Goal: Information Seeking & Learning: Learn about a topic

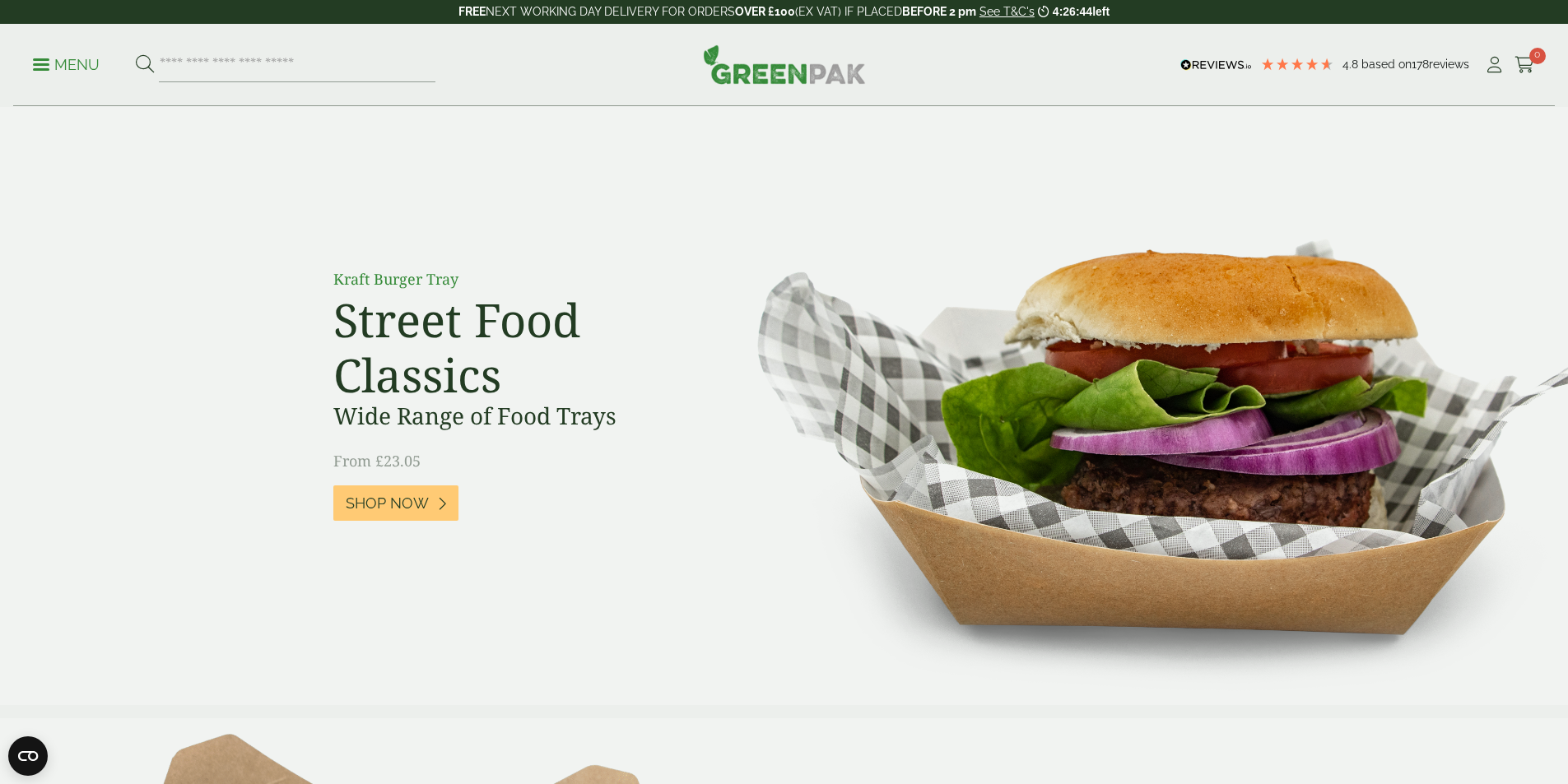
click at [60, 67] on p "Menu" at bounding box center [66, 64] width 67 height 19
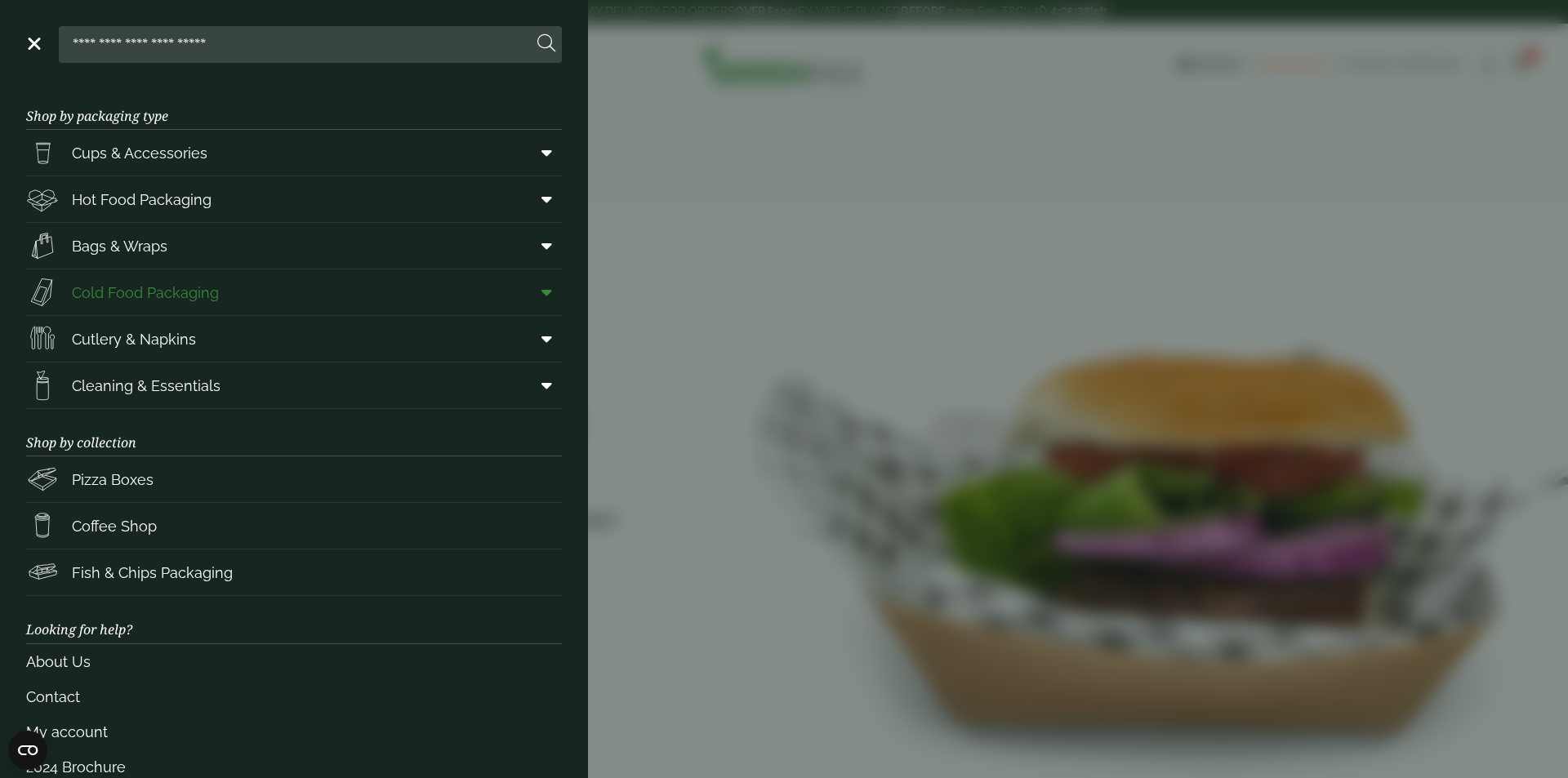
click at [199, 286] on span "Cold Food Packaging" at bounding box center [145, 293] width 147 height 22
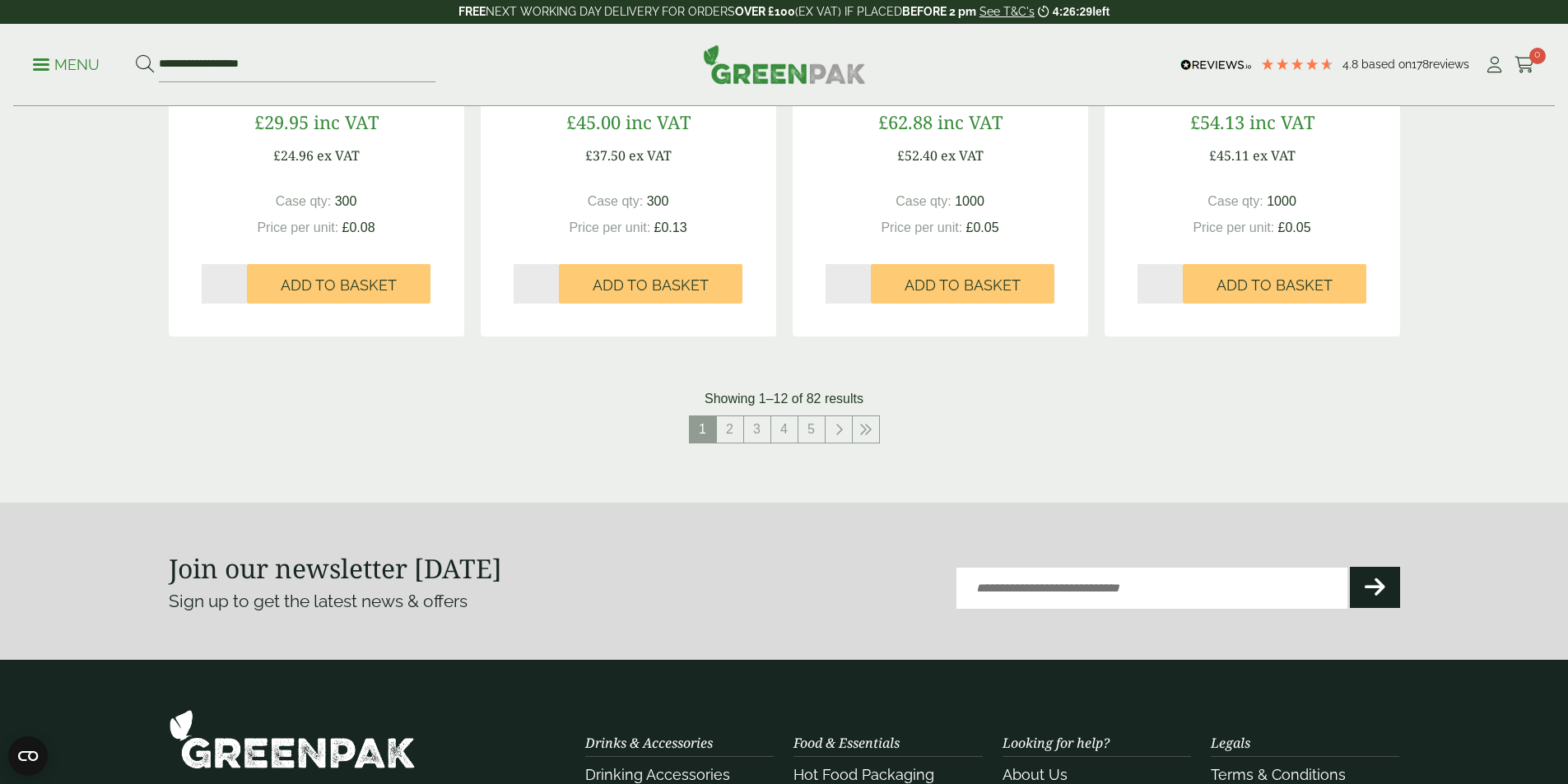
scroll to position [1728, 0]
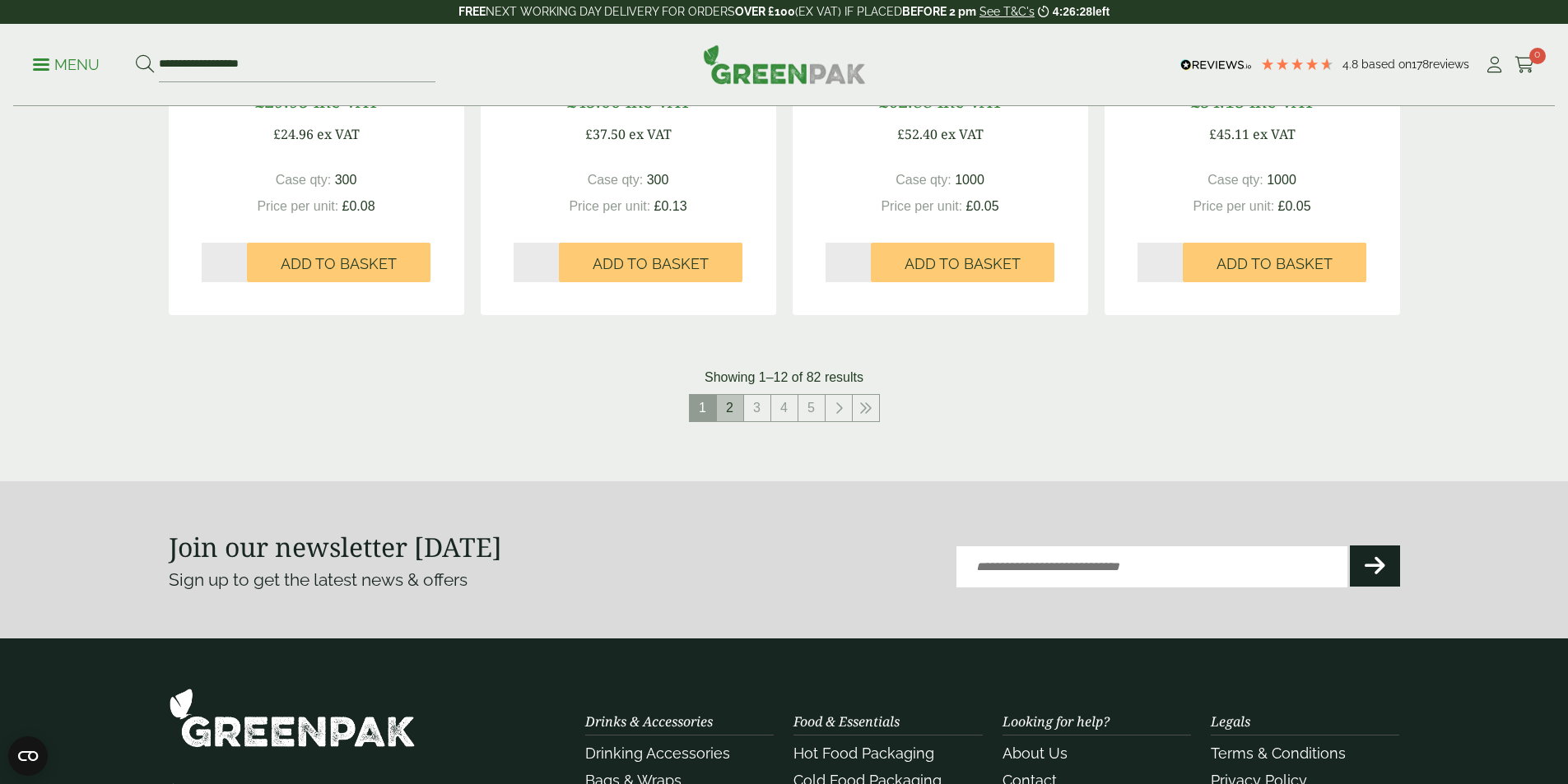
click at [725, 413] on link "2" at bounding box center [730, 408] width 27 height 27
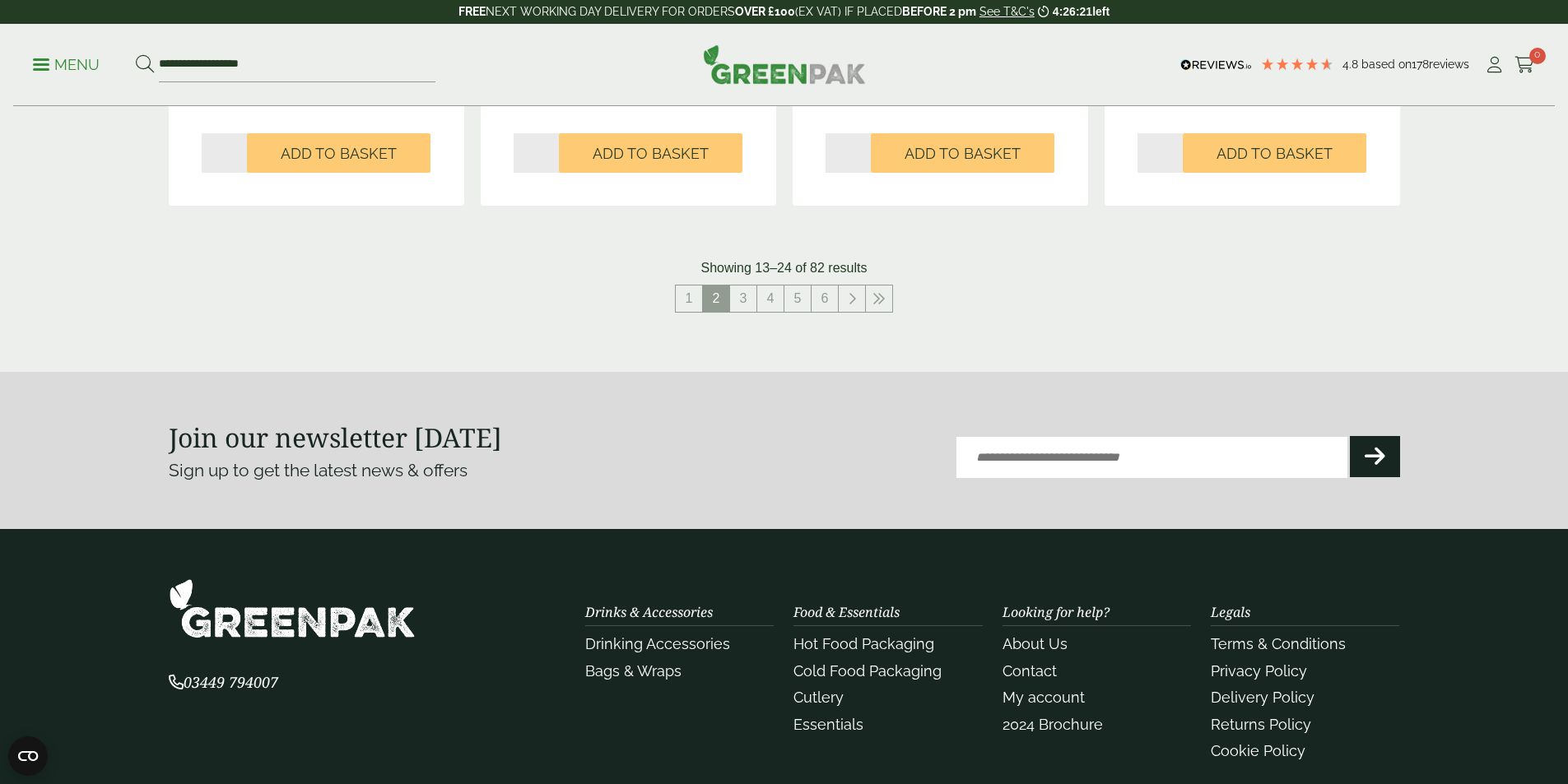
scroll to position [1892, 0]
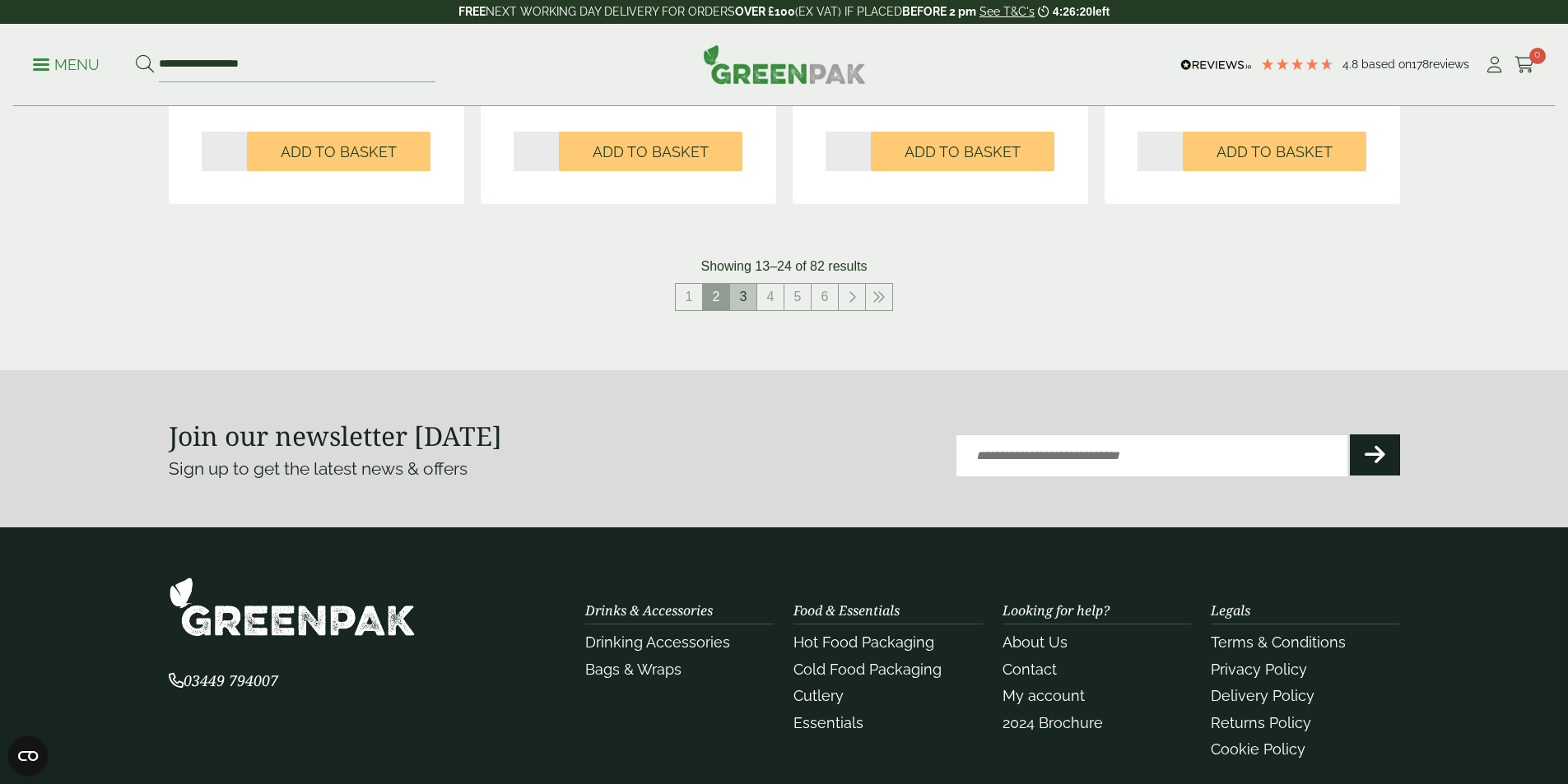
click at [746, 300] on link "3" at bounding box center [743, 297] width 27 height 27
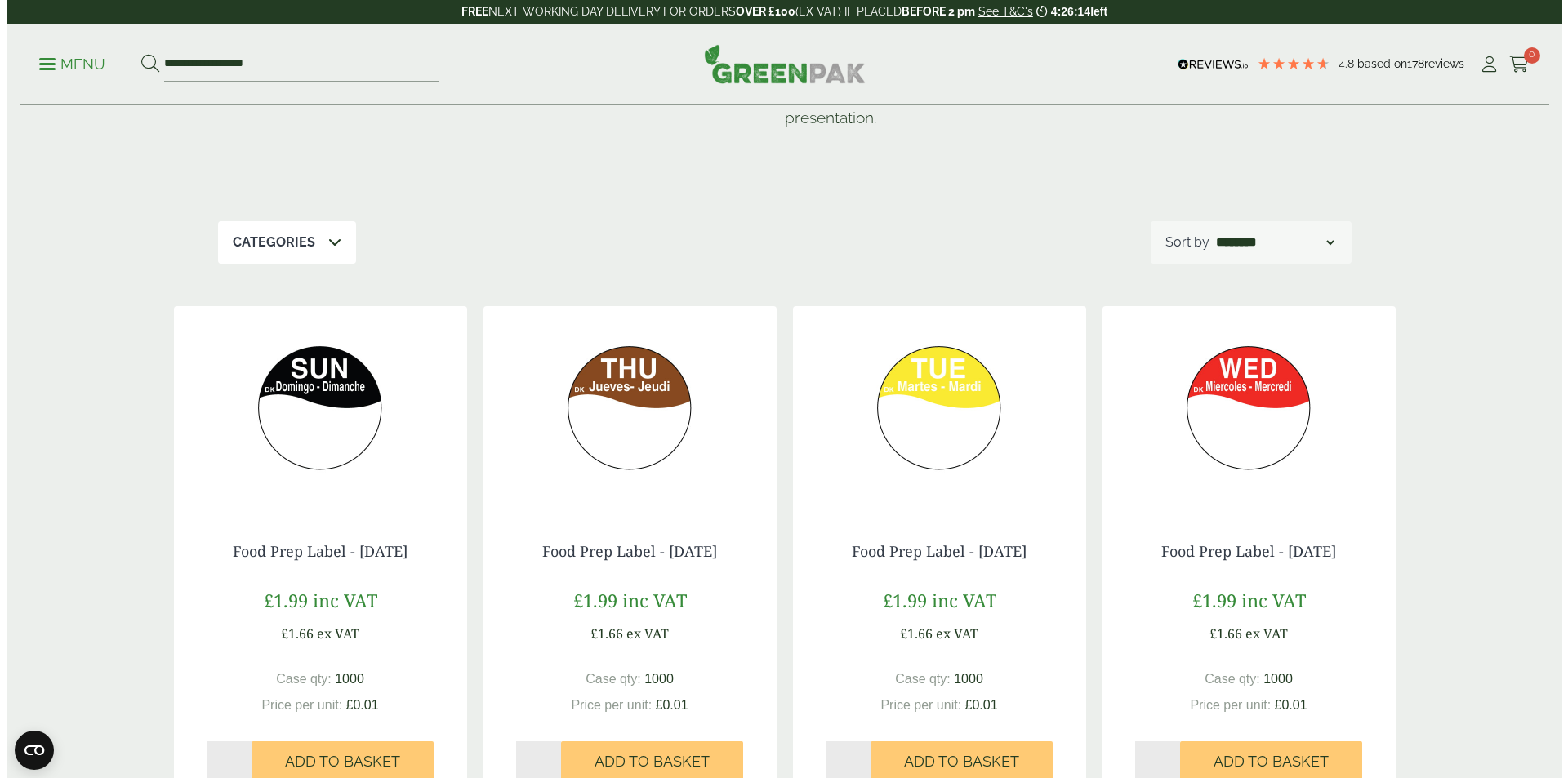
scroll to position [82, 0]
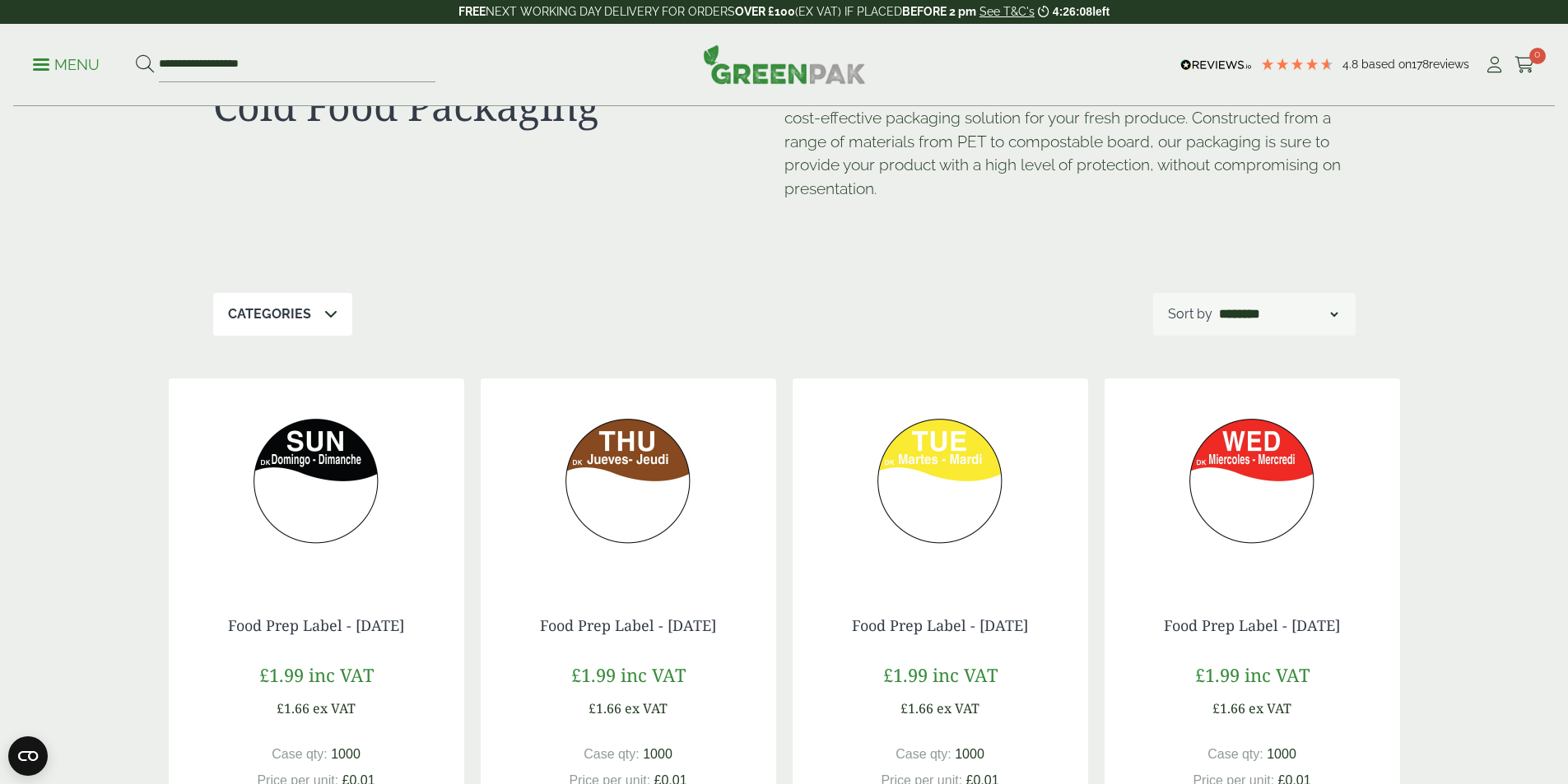
click at [76, 61] on p "Menu" at bounding box center [66, 64] width 67 height 19
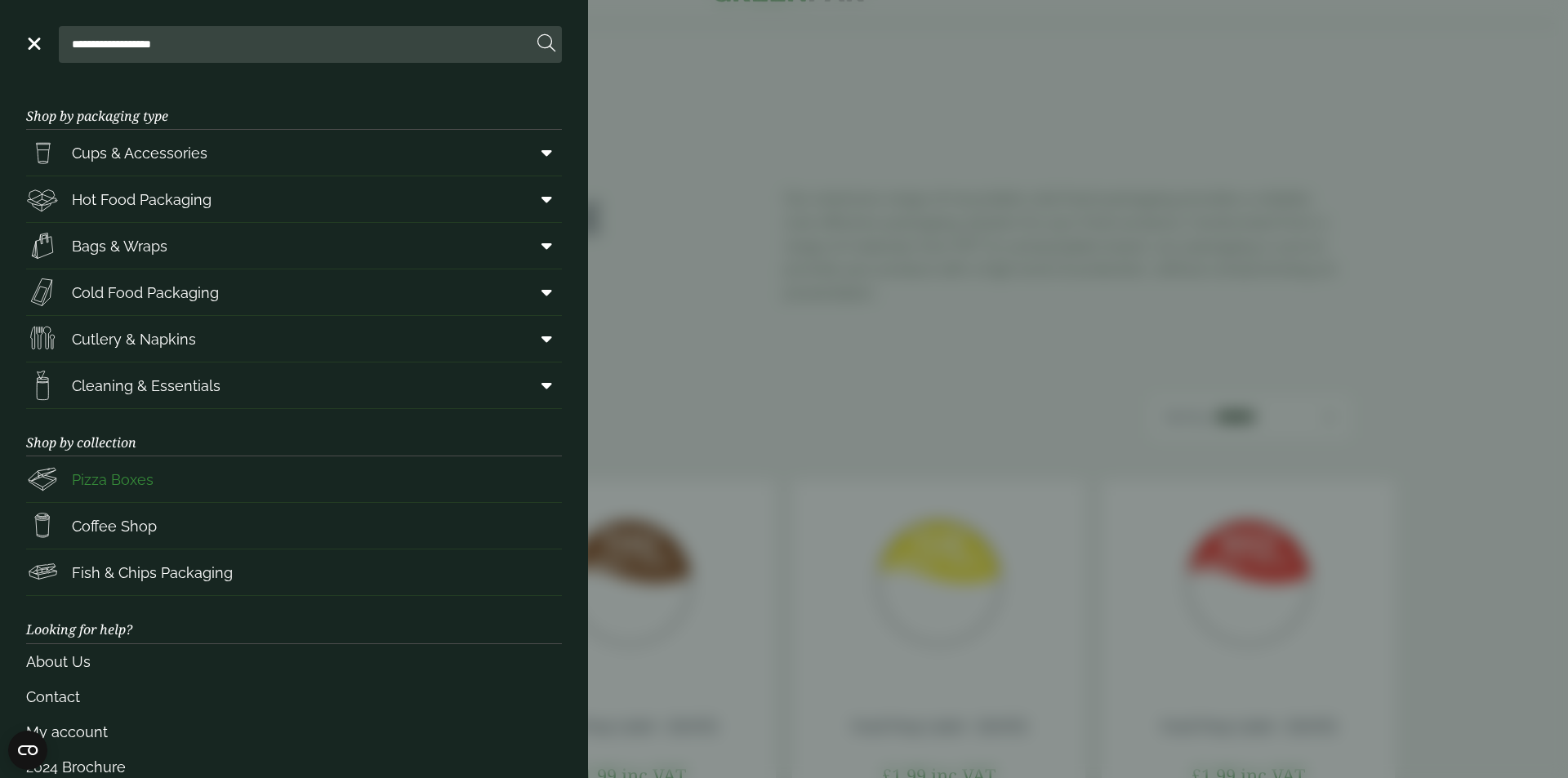
scroll to position [33, 0]
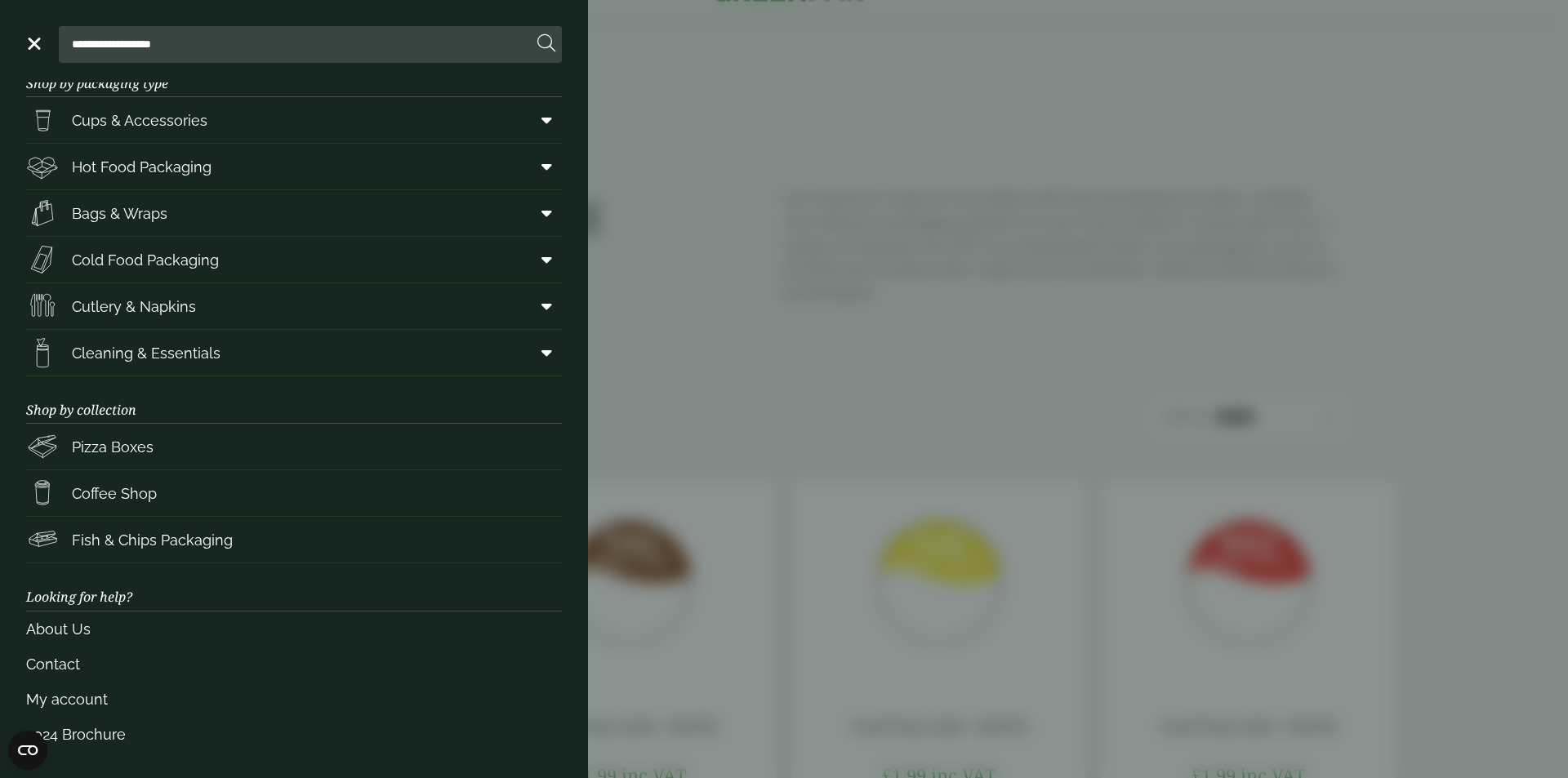
click at [232, 54] on input "**********" at bounding box center [299, 45] width 467 height 35
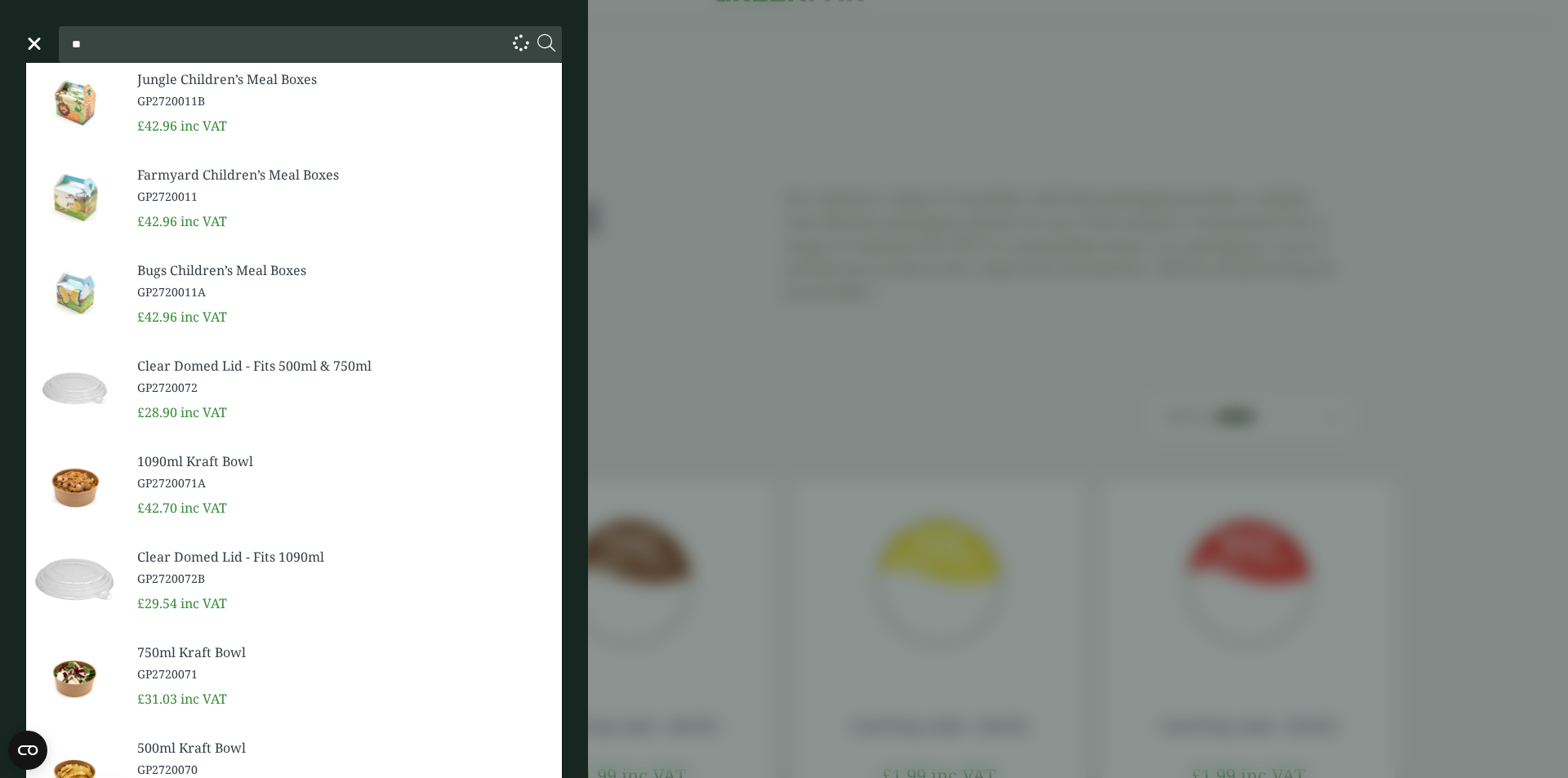
type input "*"
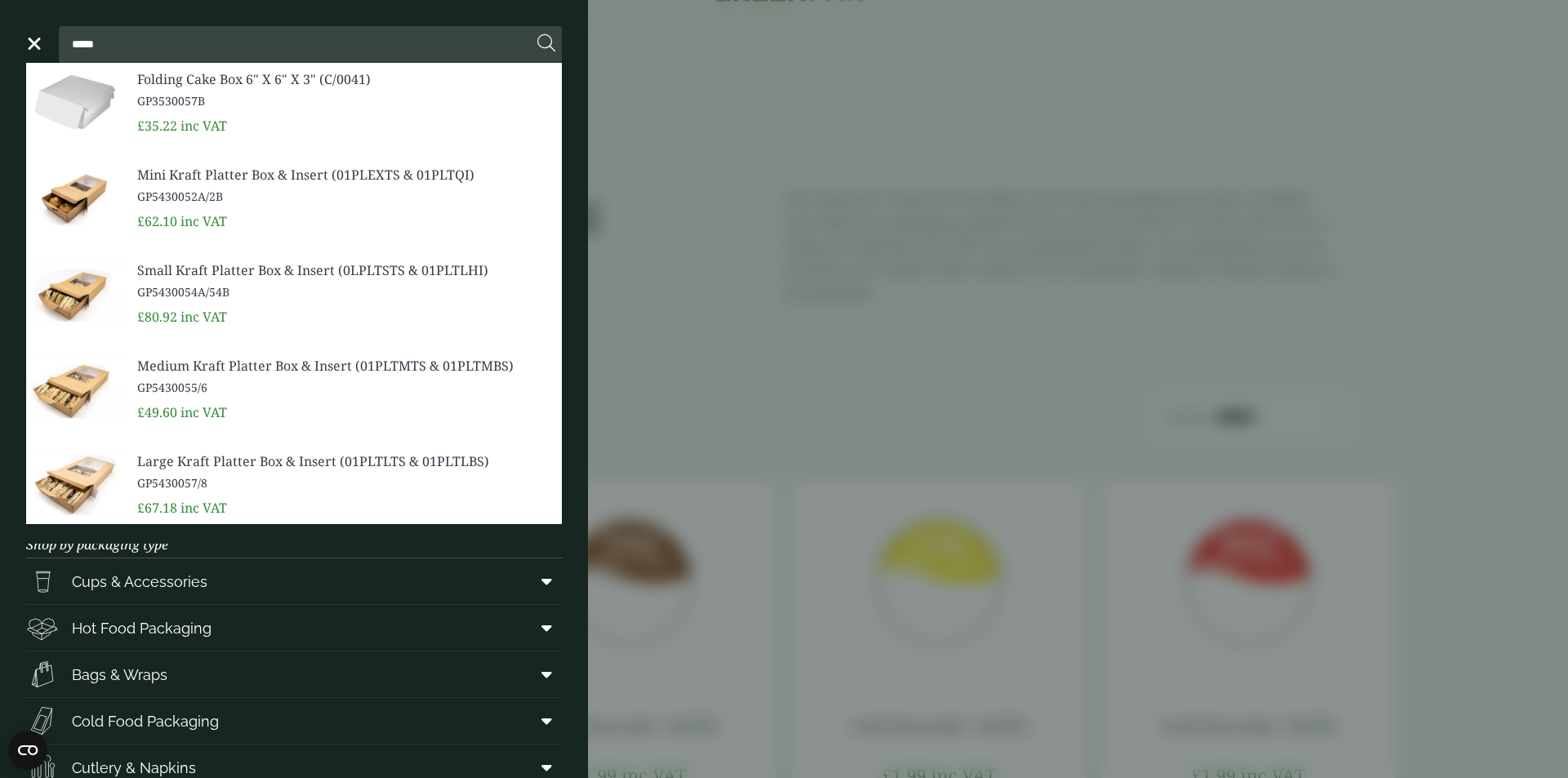
type input "*****"
click at [210, 168] on span "Mini Kraft Platter Box & Insert (01PLEXTS & 01PLTQI)" at bounding box center [342, 174] width 411 height 19
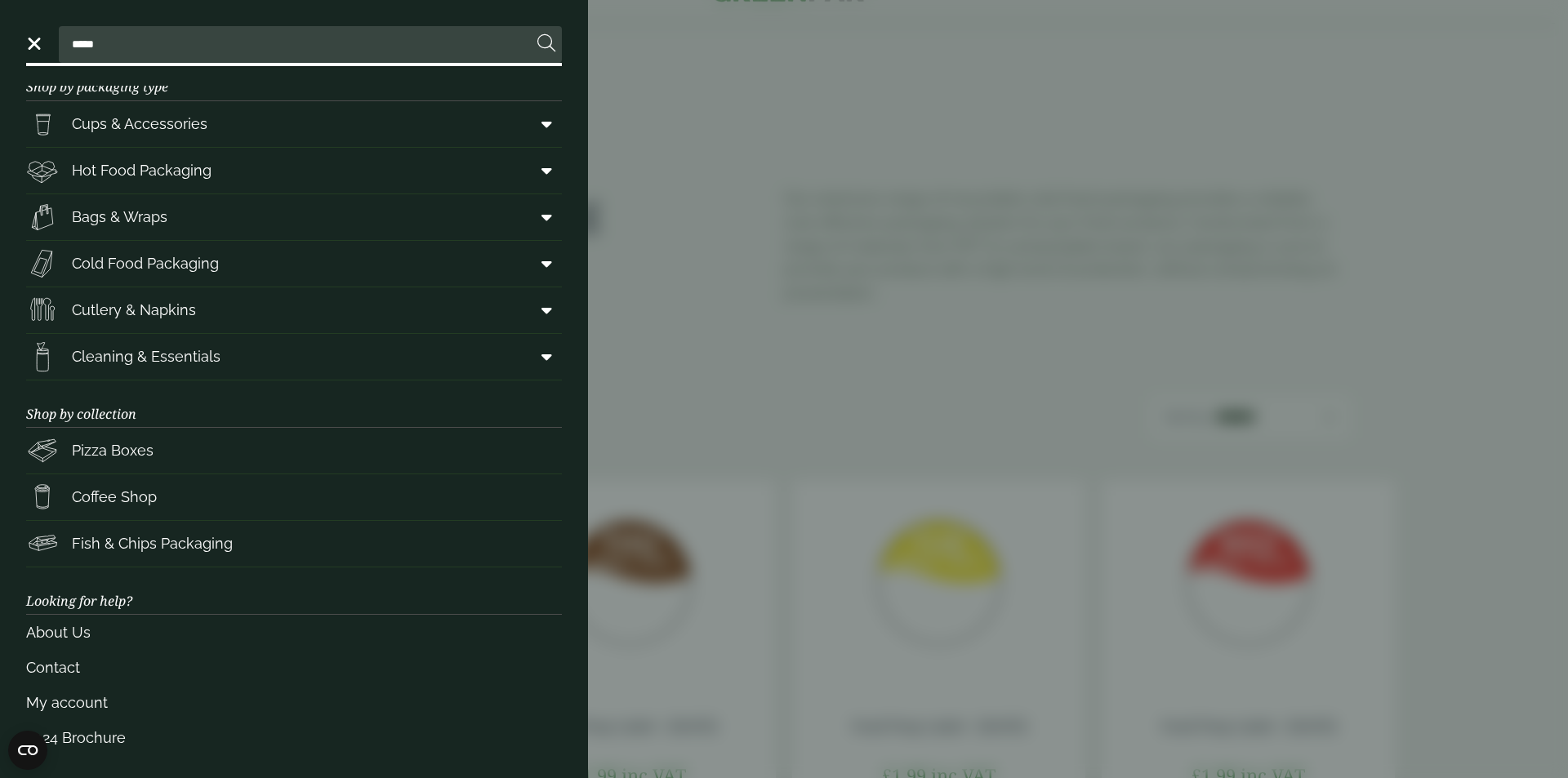
click at [121, 47] on input "*****" at bounding box center [299, 45] width 467 height 35
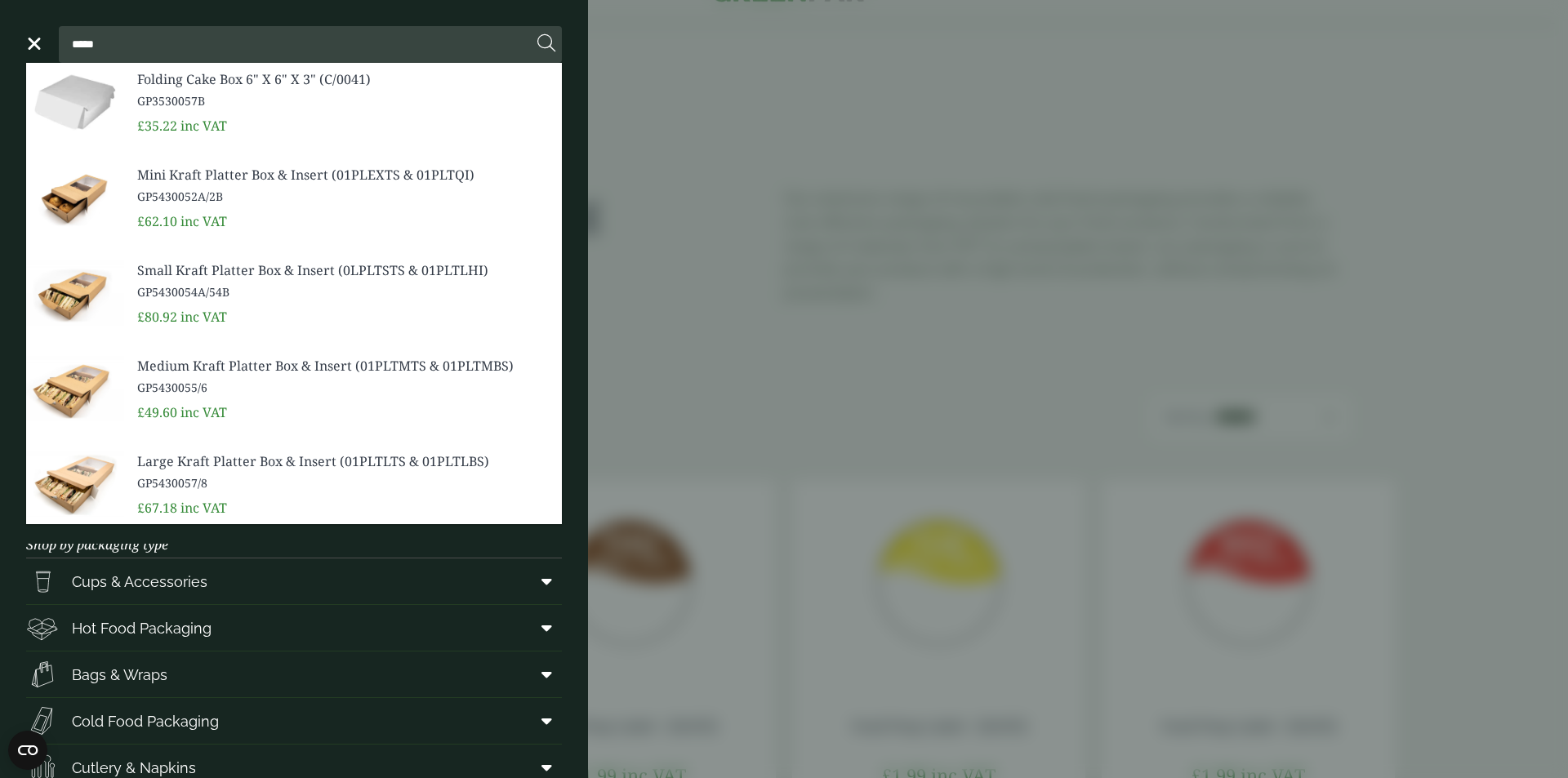
click at [210, 269] on span "Small Kraft Platter Box & Insert (0LPLTSTS & 01PLTLHI)" at bounding box center [342, 270] width 411 height 19
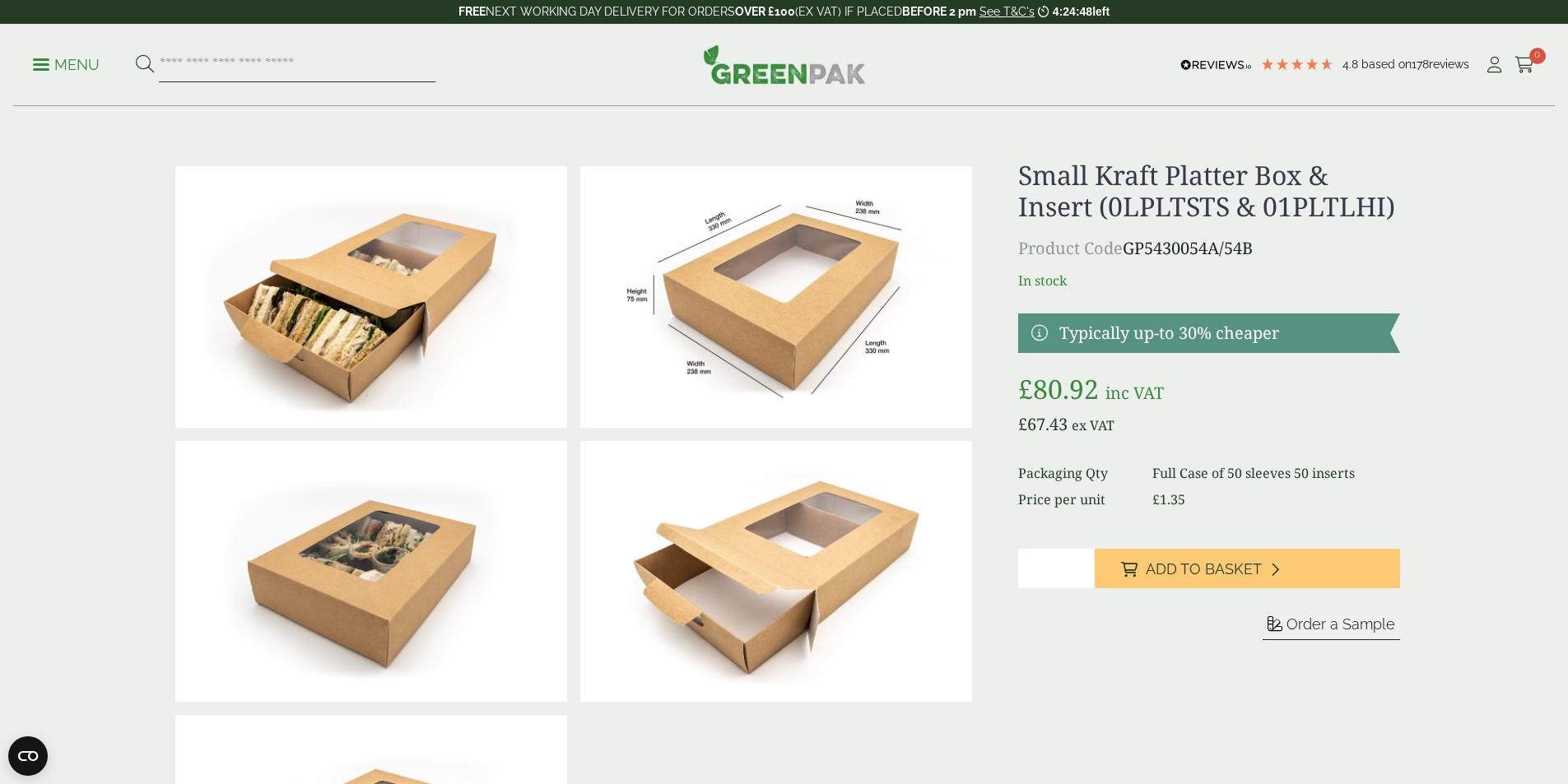
click at [198, 60] on input "search" at bounding box center [297, 65] width 277 height 35
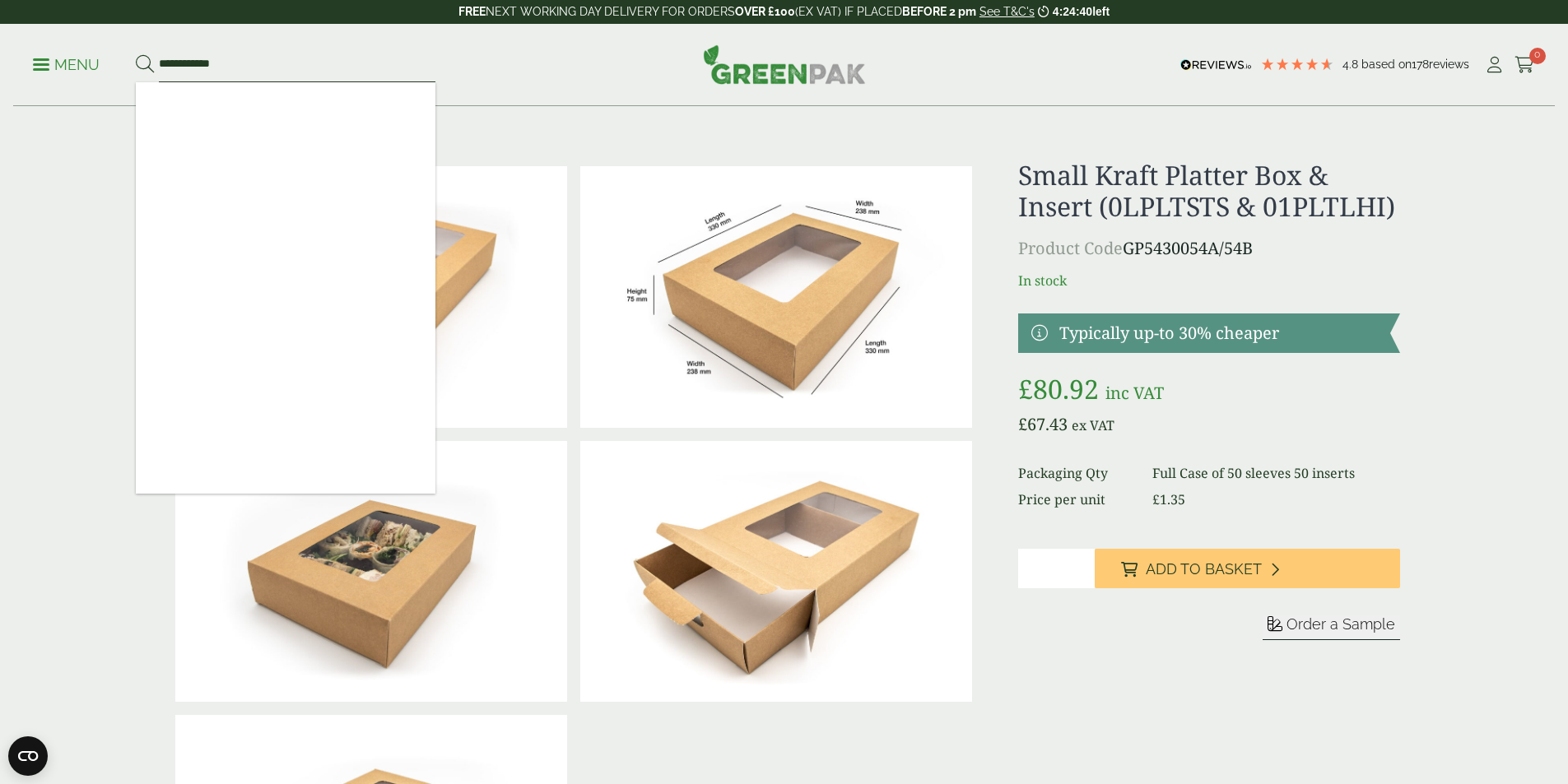
type input "**********"
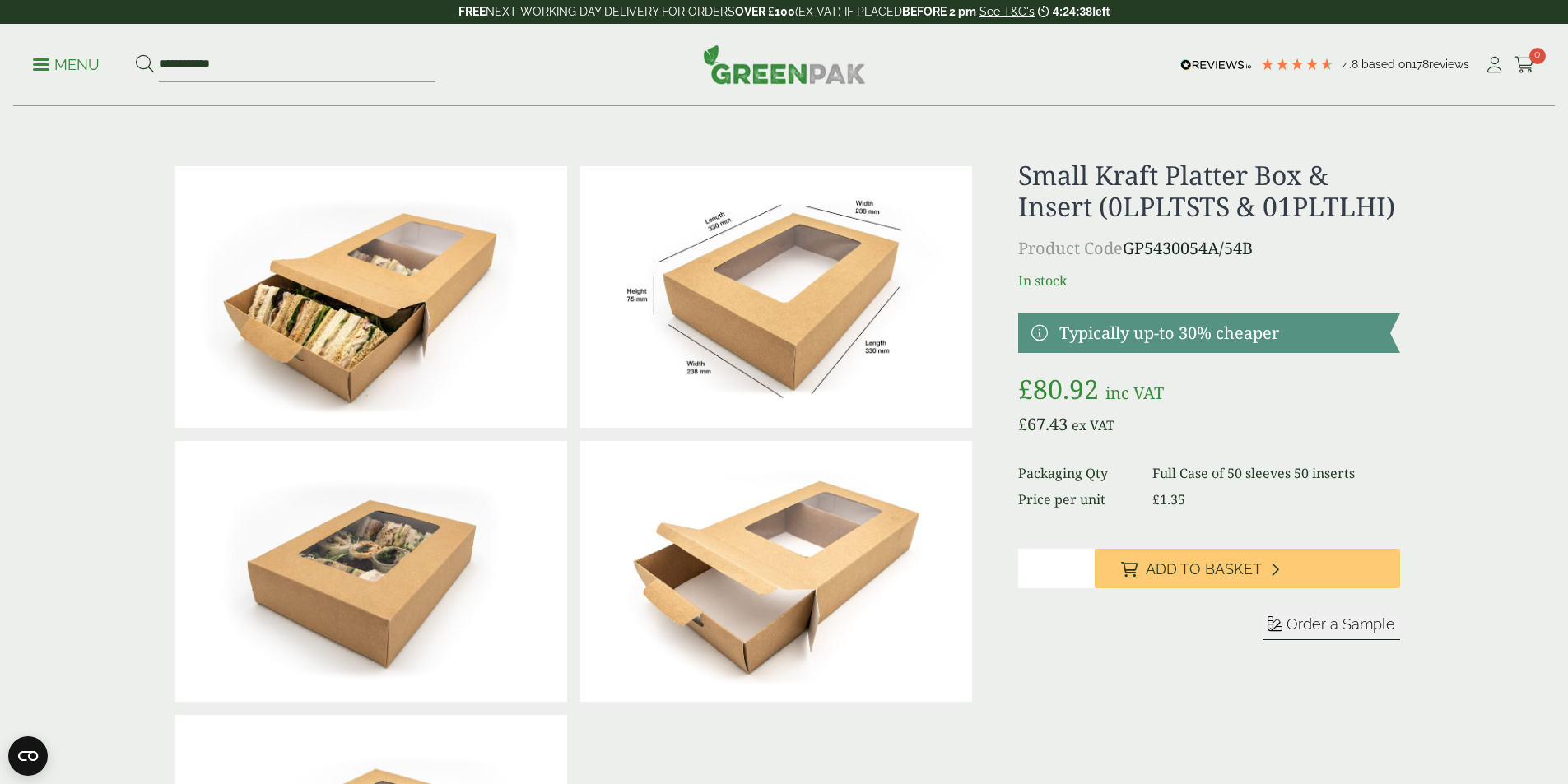
click at [153, 58] on icon at bounding box center [145, 64] width 18 height 18
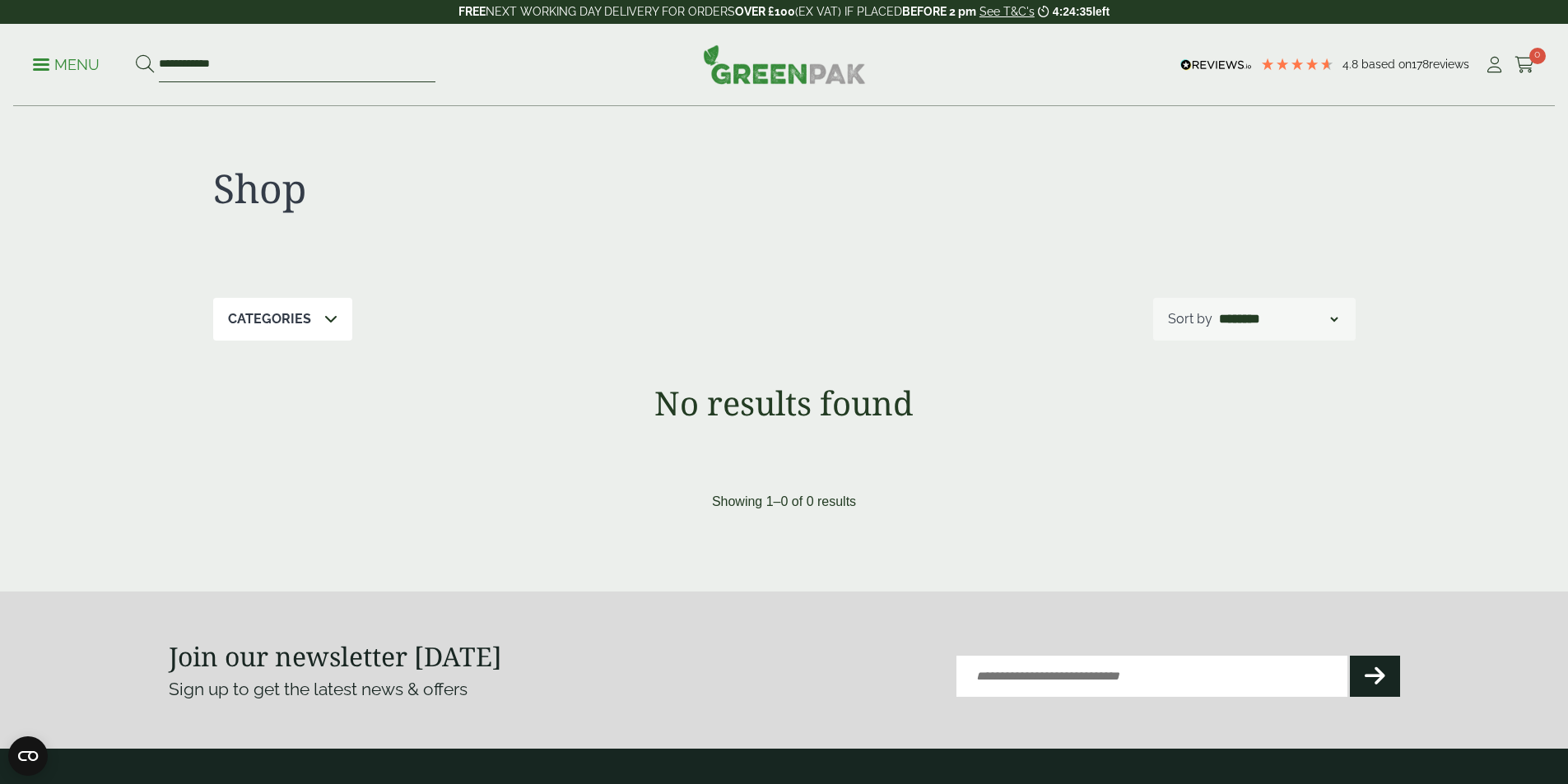
click at [209, 64] on input "**********" at bounding box center [297, 65] width 277 height 35
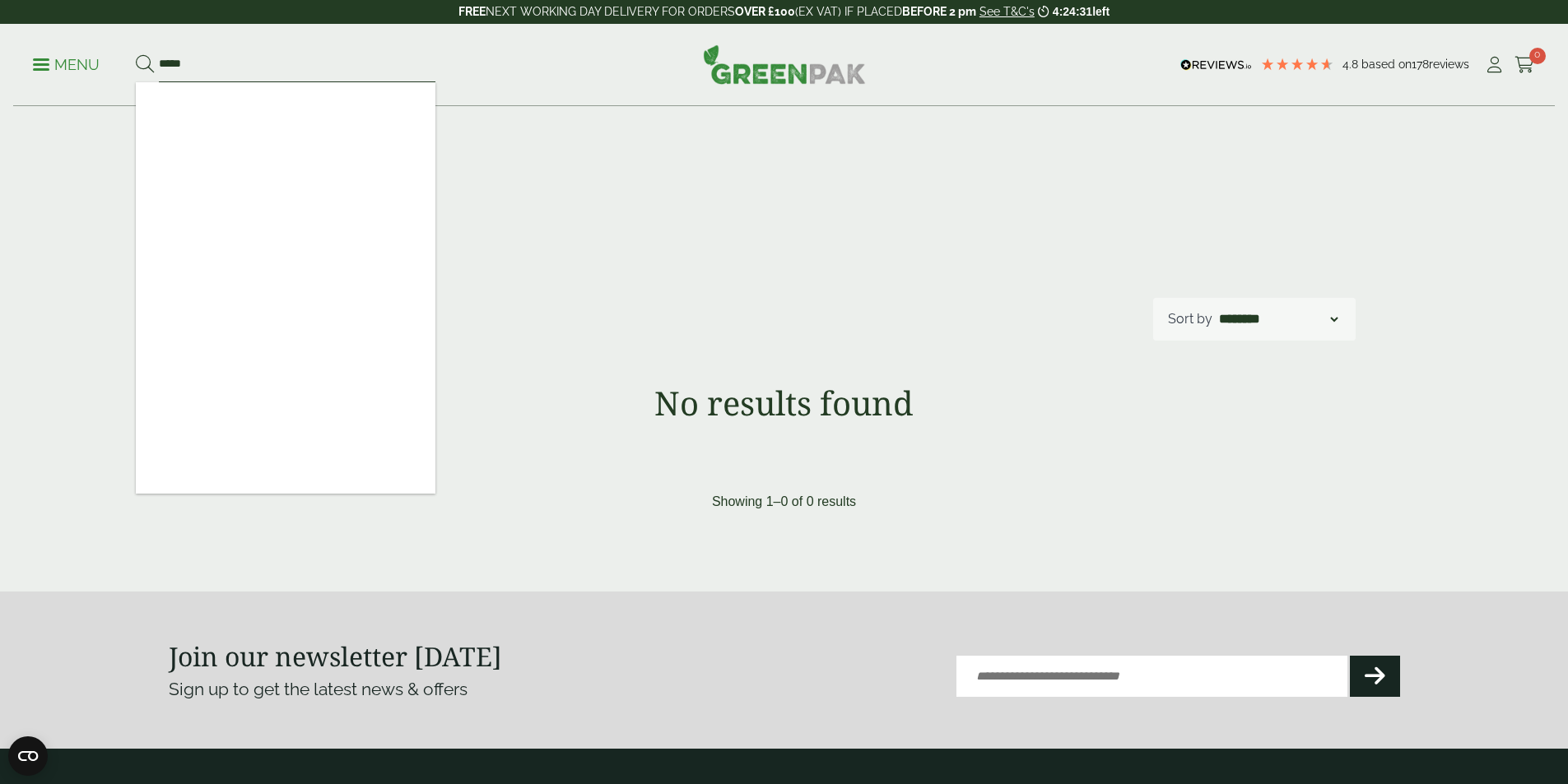
type input "*****"
drag, startPoint x: 649, startPoint y: 284, endPoint x: 601, endPoint y: 278, distance: 48.4
click at [642, 284] on div "Shop" at bounding box center [784, 202] width 1142 height 191
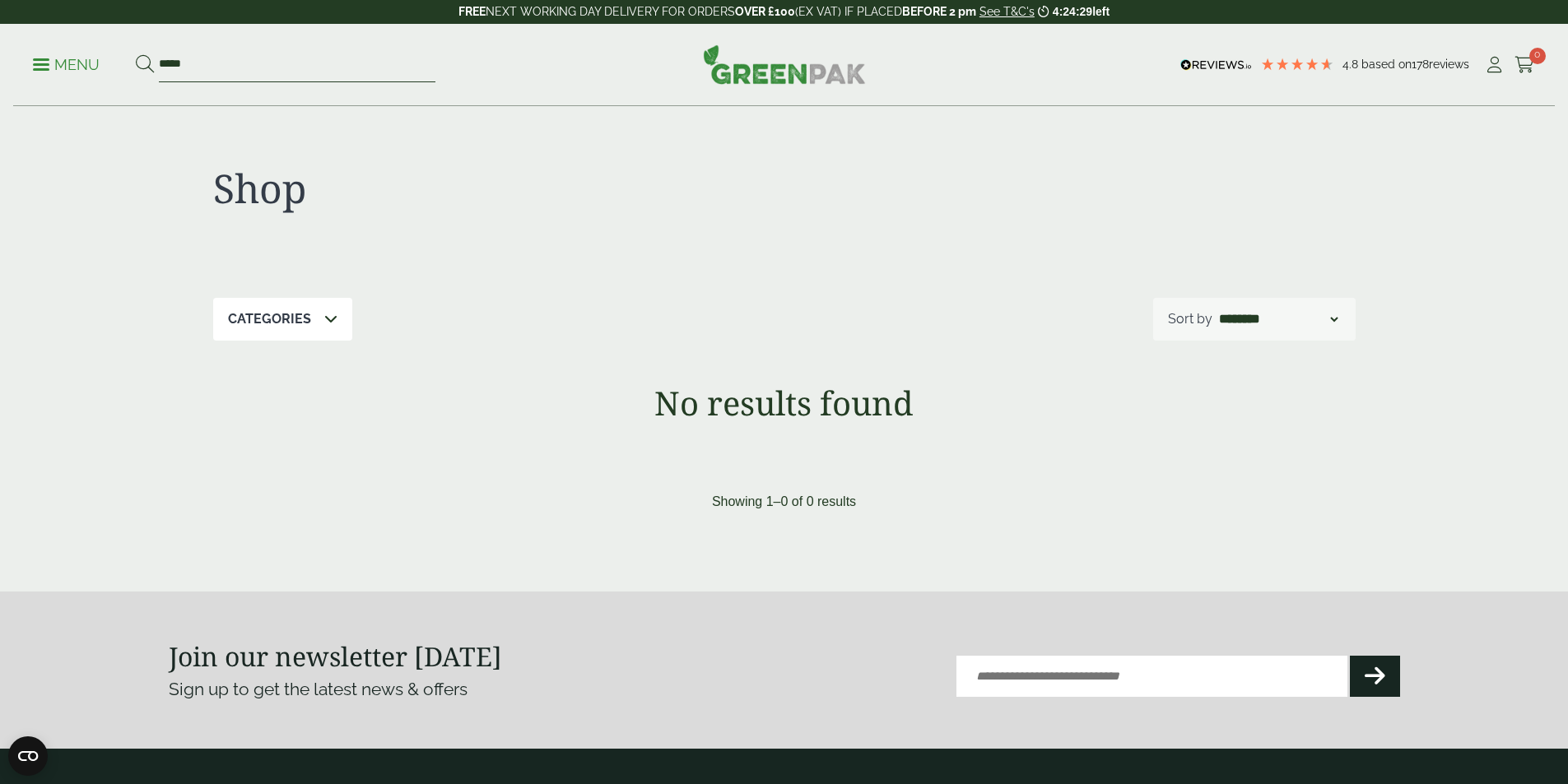
click at [199, 53] on input "*****" at bounding box center [297, 65] width 277 height 35
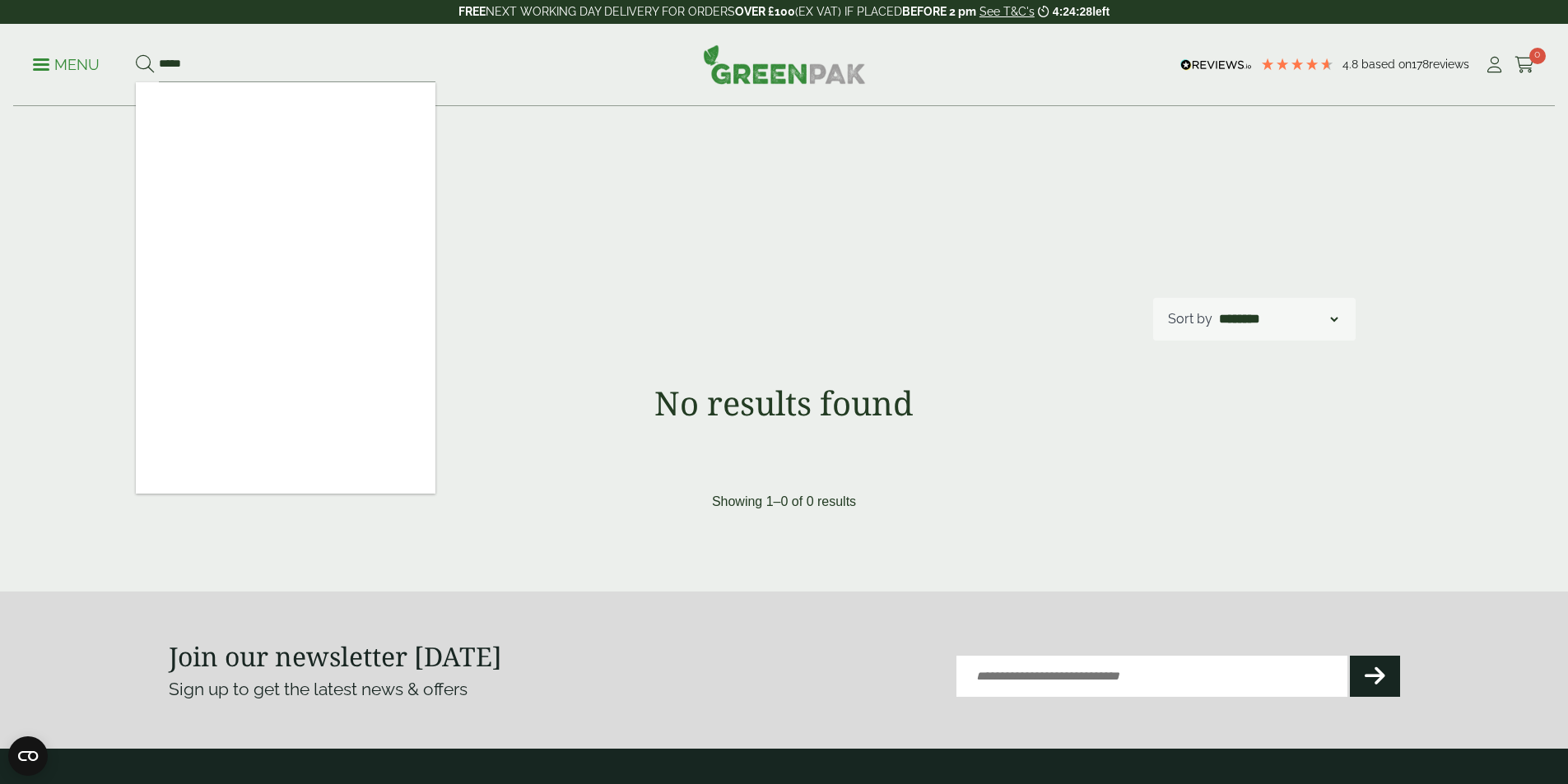
drag, startPoint x: 219, startPoint y: 191, endPoint x: 157, endPoint y: 165, distance: 67.2
click at [194, 191] on div at bounding box center [286, 289] width 300 height 412
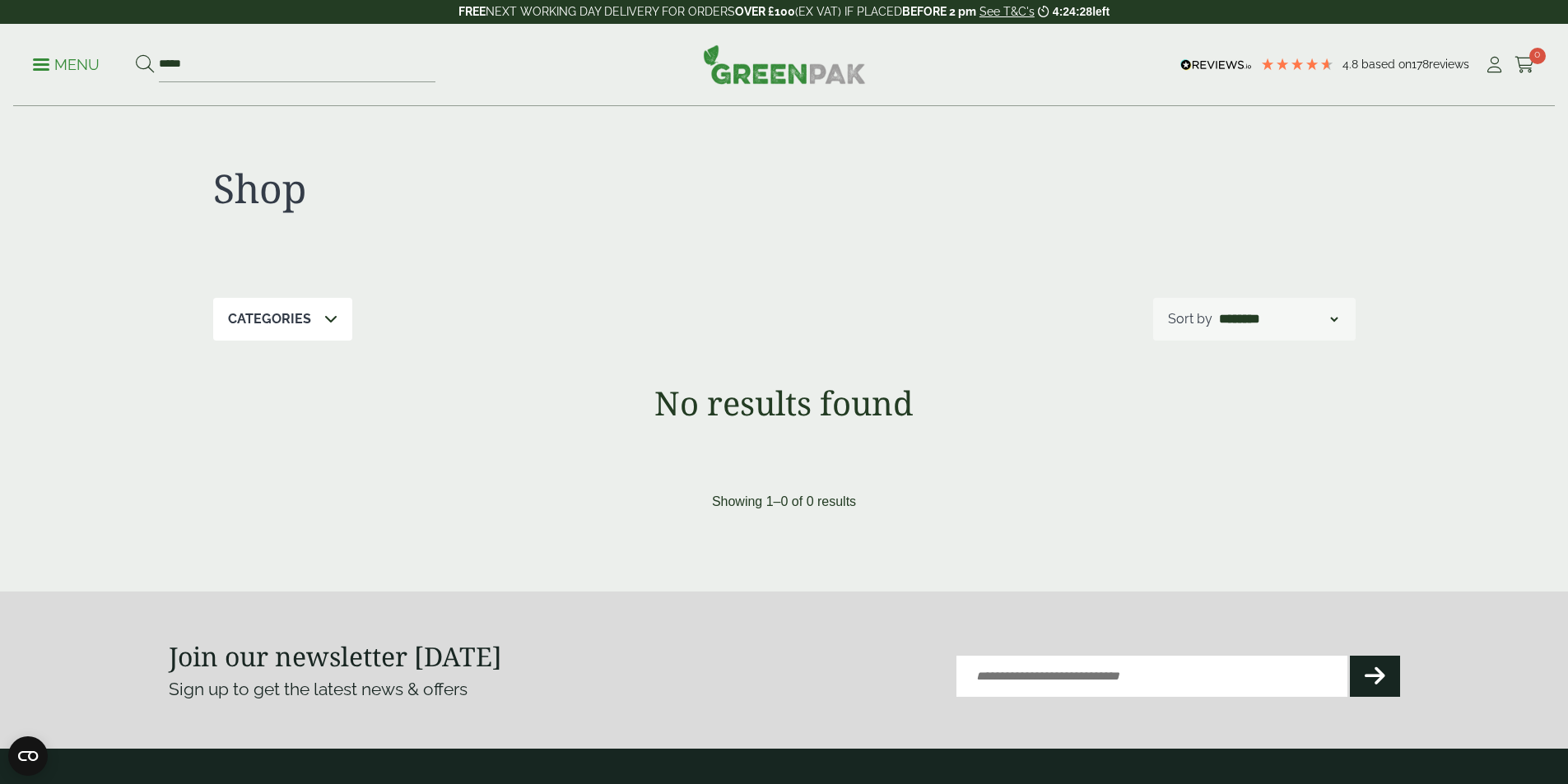
click at [69, 63] on p "Menu" at bounding box center [66, 64] width 67 height 19
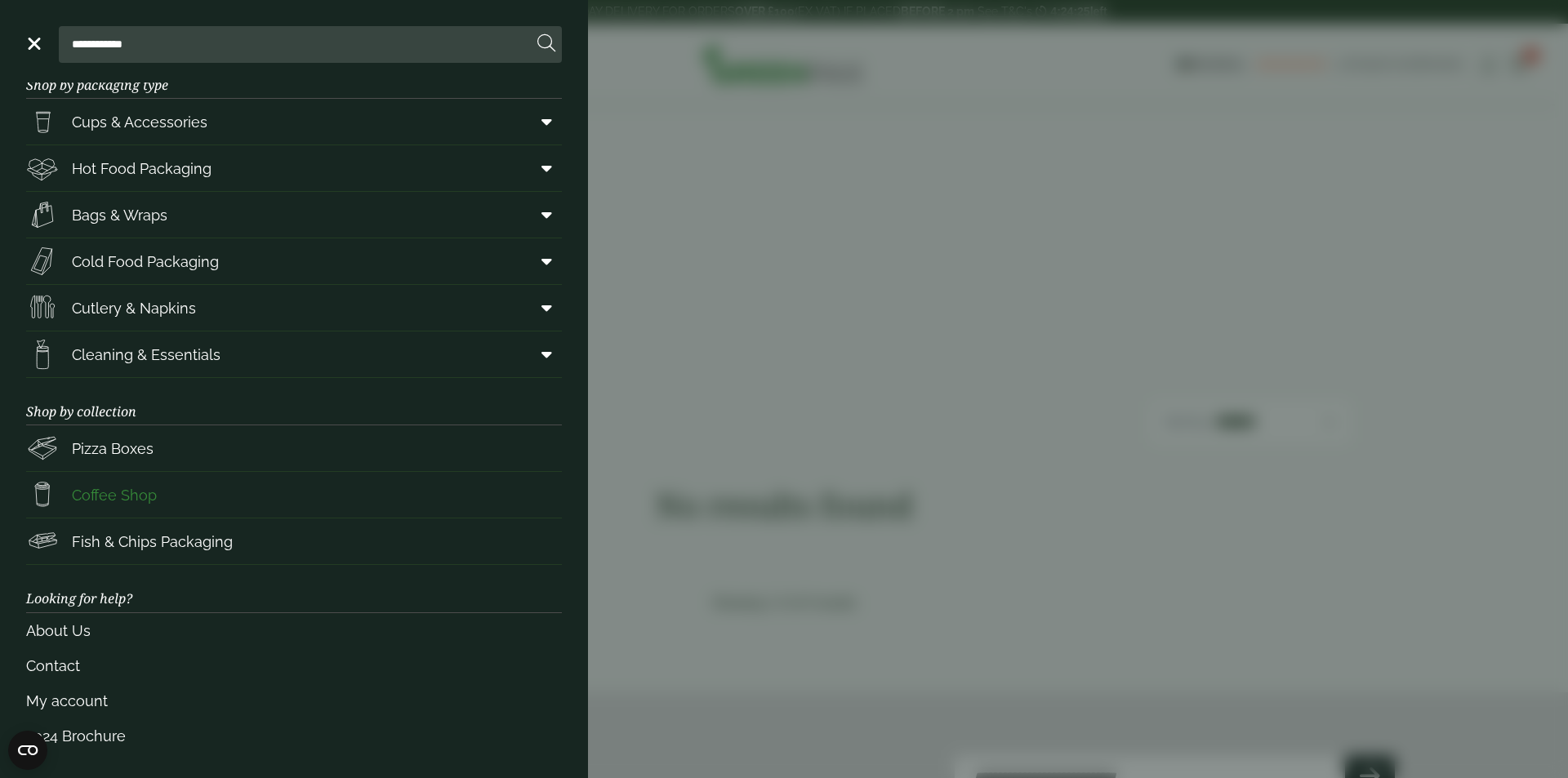
scroll to position [33, 0]
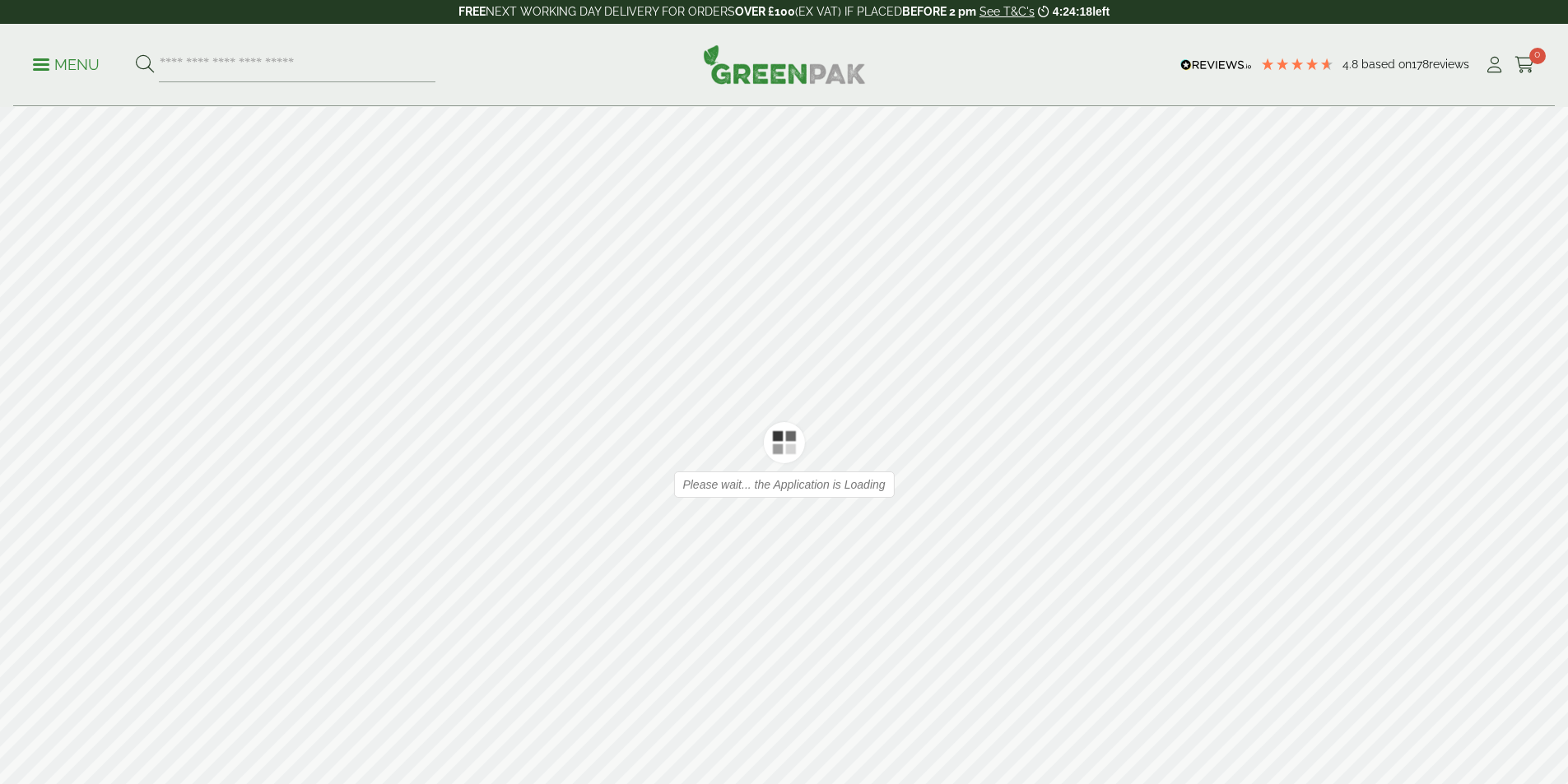
type input "*"
type input "**"
click at [1534, 461] on div at bounding box center [784, 460] width 1568 height 706
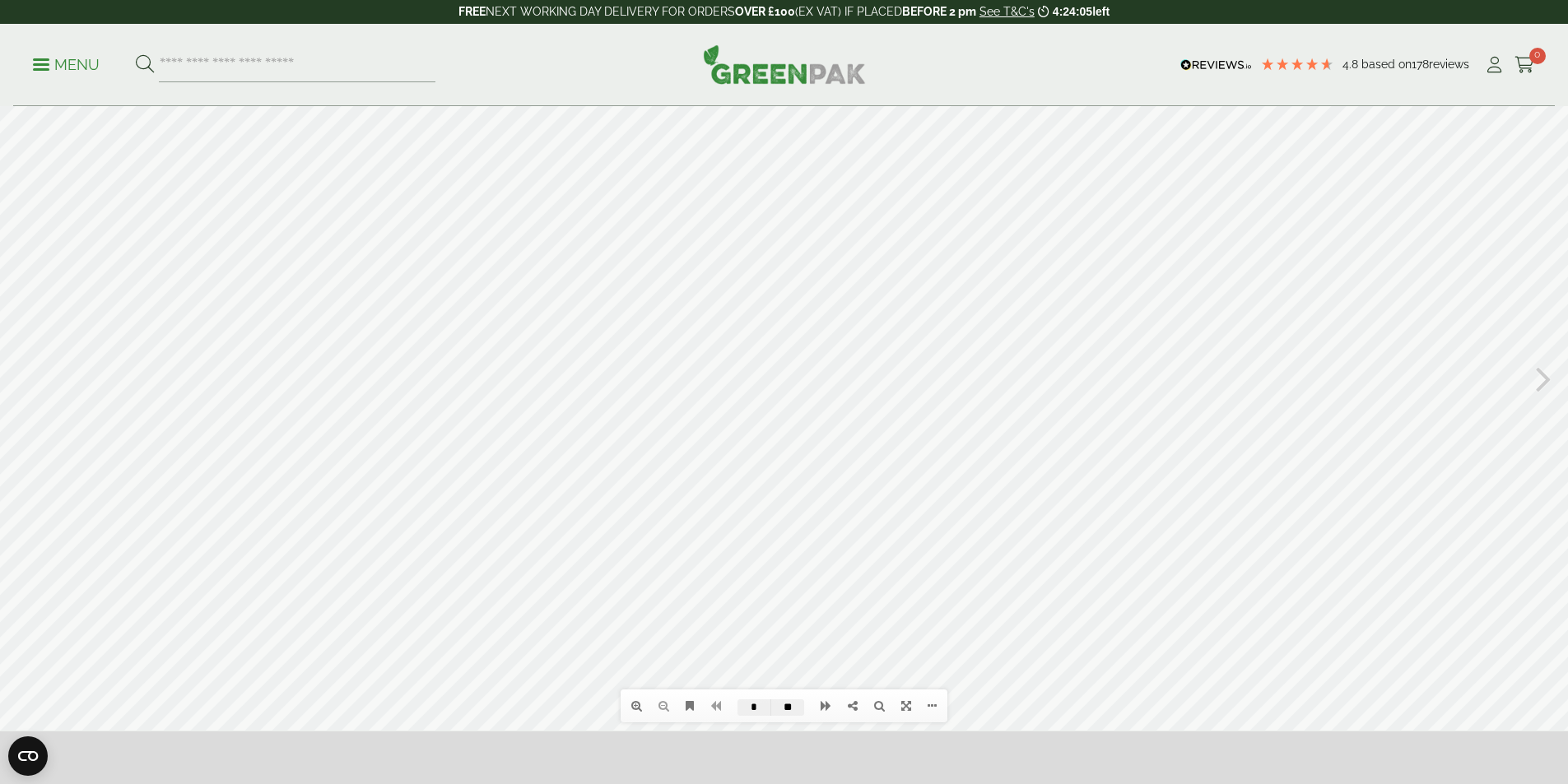
click at [1539, 376] on icon at bounding box center [1543, 378] width 16 height 43
click at [1538, 376] on icon at bounding box center [1543, 378] width 16 height 43
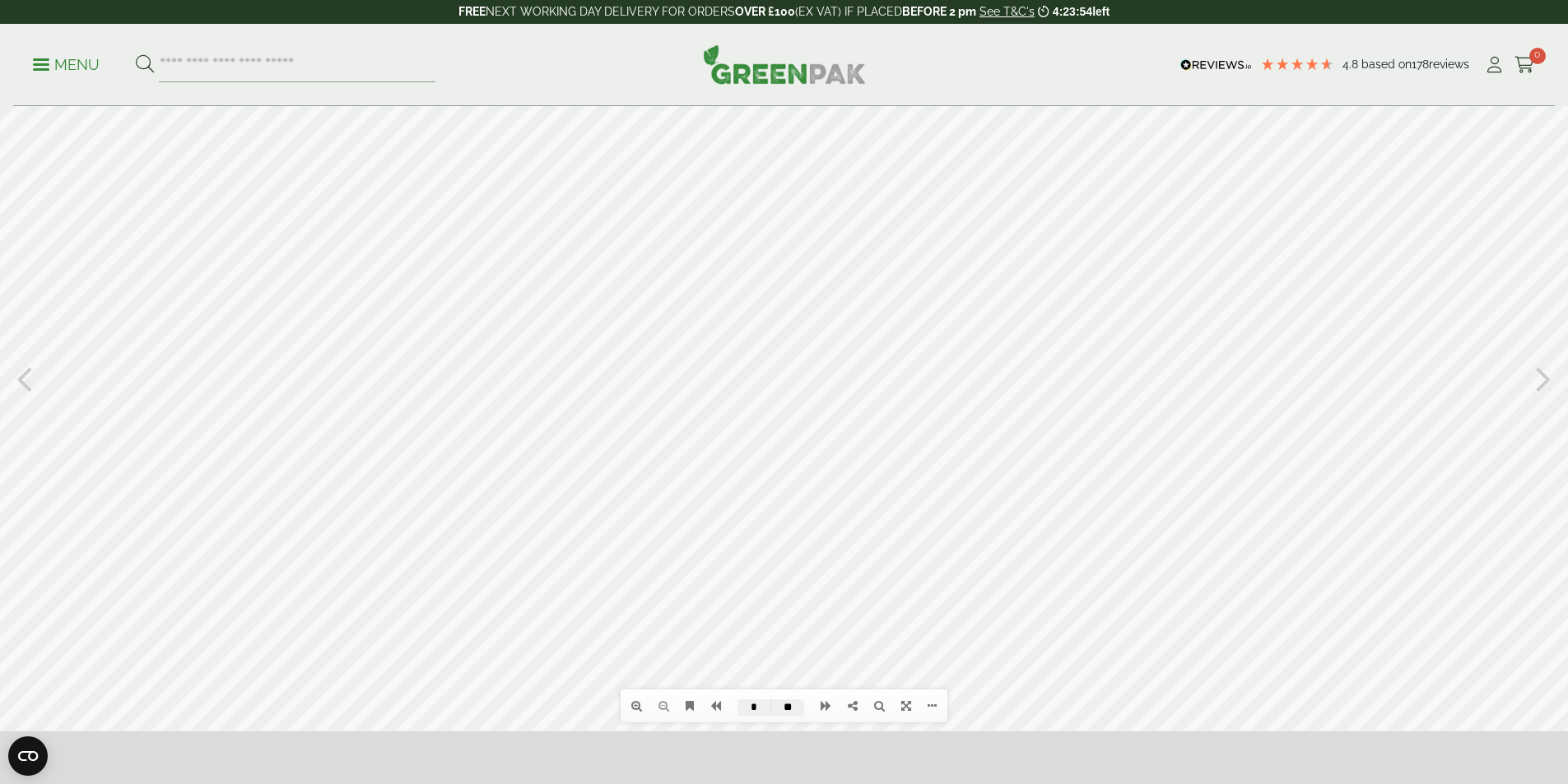
click at [1538, 377] on icon at bounding box center [1543, 378] width 16 height 43
click at [1537, 379] on icon at bounding box center [1543, 378] width 16 height 43
click at [1537, 380] on icon at bounding box center [1543, 378] width 16 height 43
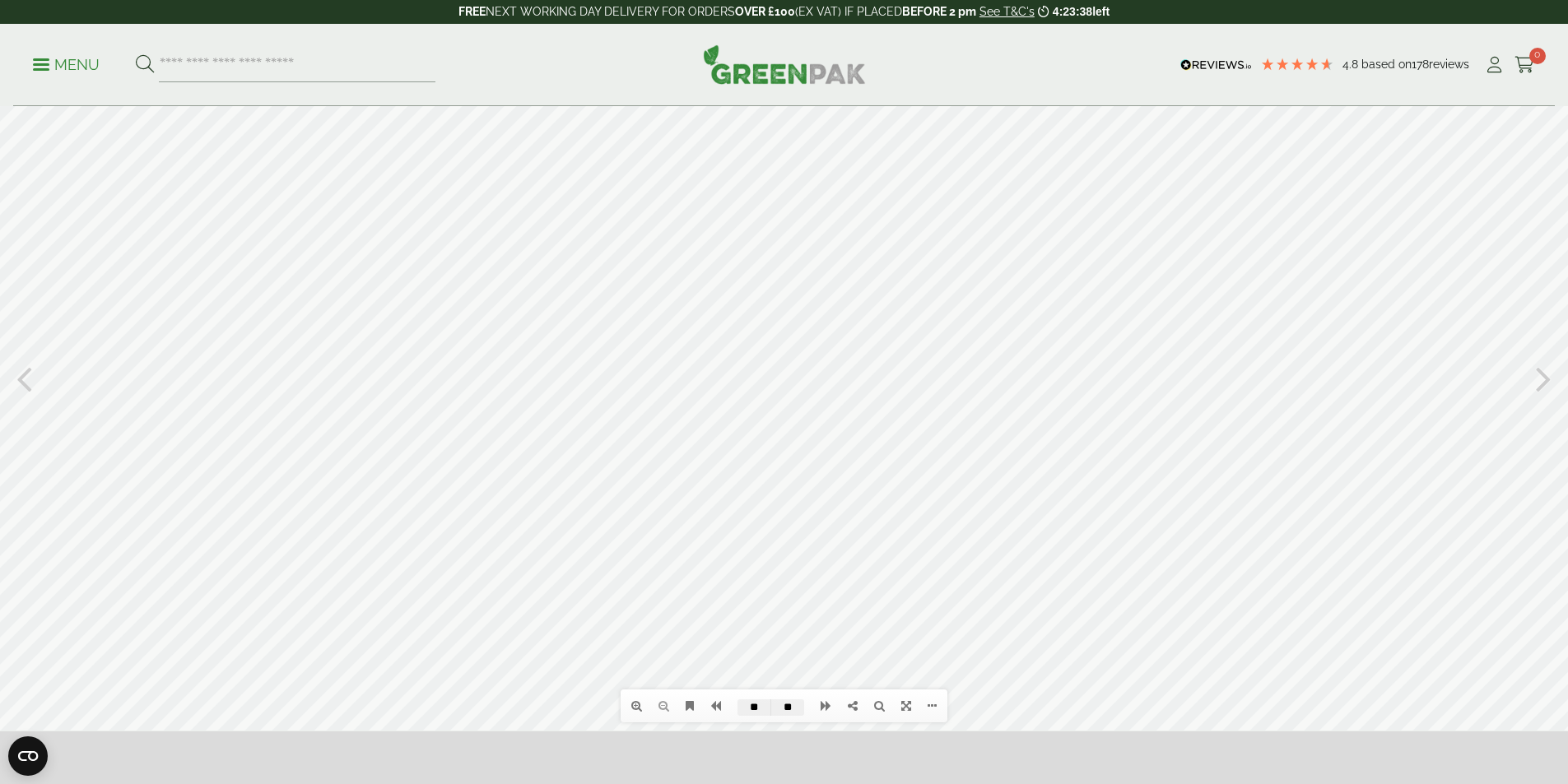
click at [1537, 381] on icon at bounding box center [1543, 378] width 16 height 43
click at [1536, 383] on div "Table of contents Bookmarks Thumbnails Search Share https://greenpak.supplies/b…" at bounding box center [784, 378] width 1568 height 706
click at [1541, 381] on icon at bounding box center [1543, 378] width 16 height 43
click at [1538, 383] on icon at bounding box center [1543, 378] width 16 height 43
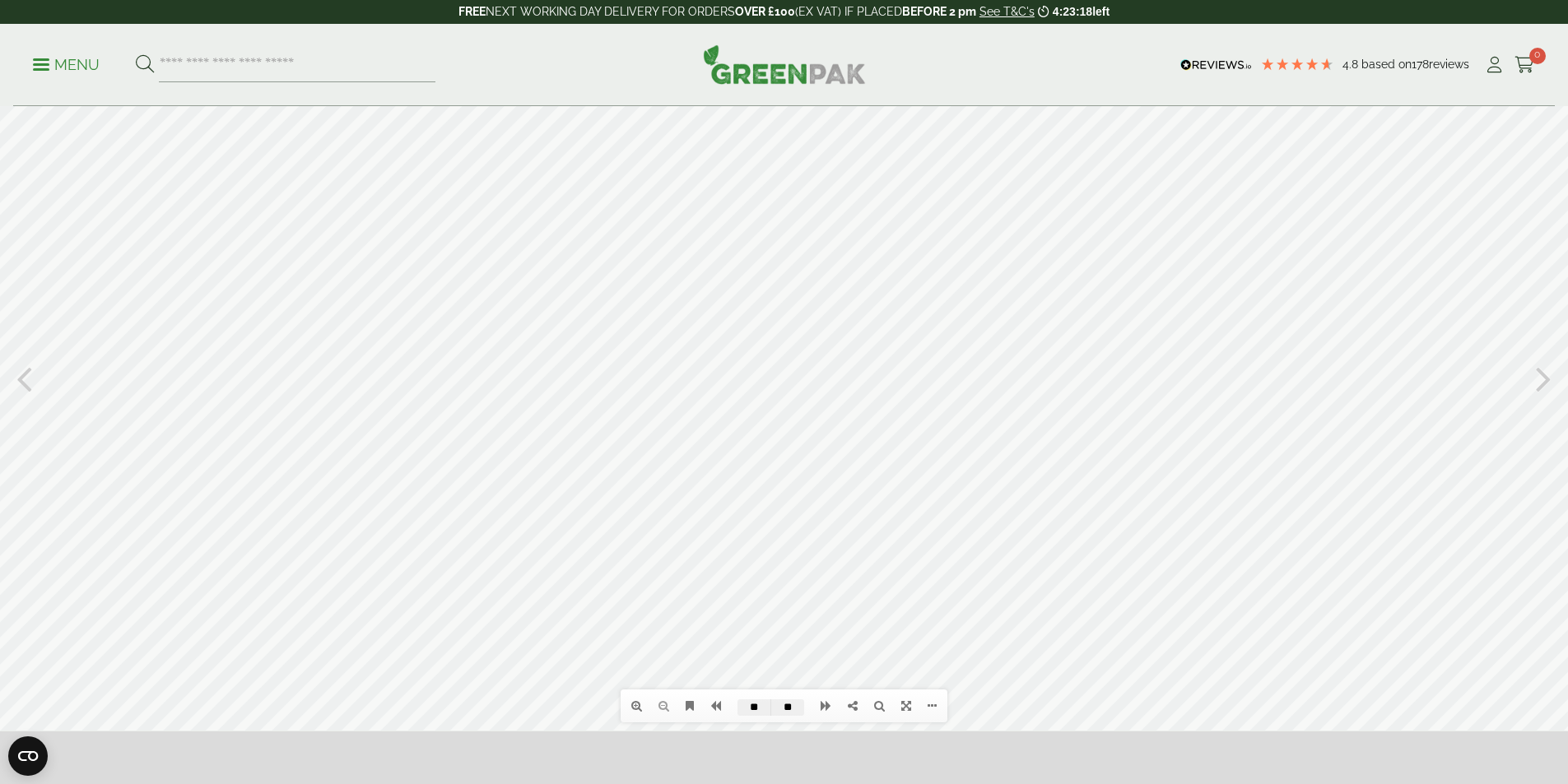
click at [1538, 383] on icon at bounding box center [1543, 378] width 16 height 43
click at [1538, 384] on icon at bounding box center [1543, 378] width 16 height 43
drag, startPoint x: 1529, startPoint y: 374, endPoint x: 1526, endPoint y: 384, distance: 10.4
click at [1528, 376] on div at bounding box center [784, 378] width 1568 height 706
click at [1540, 381] on icon at bounding box center [1543, 378] width 16 height 43
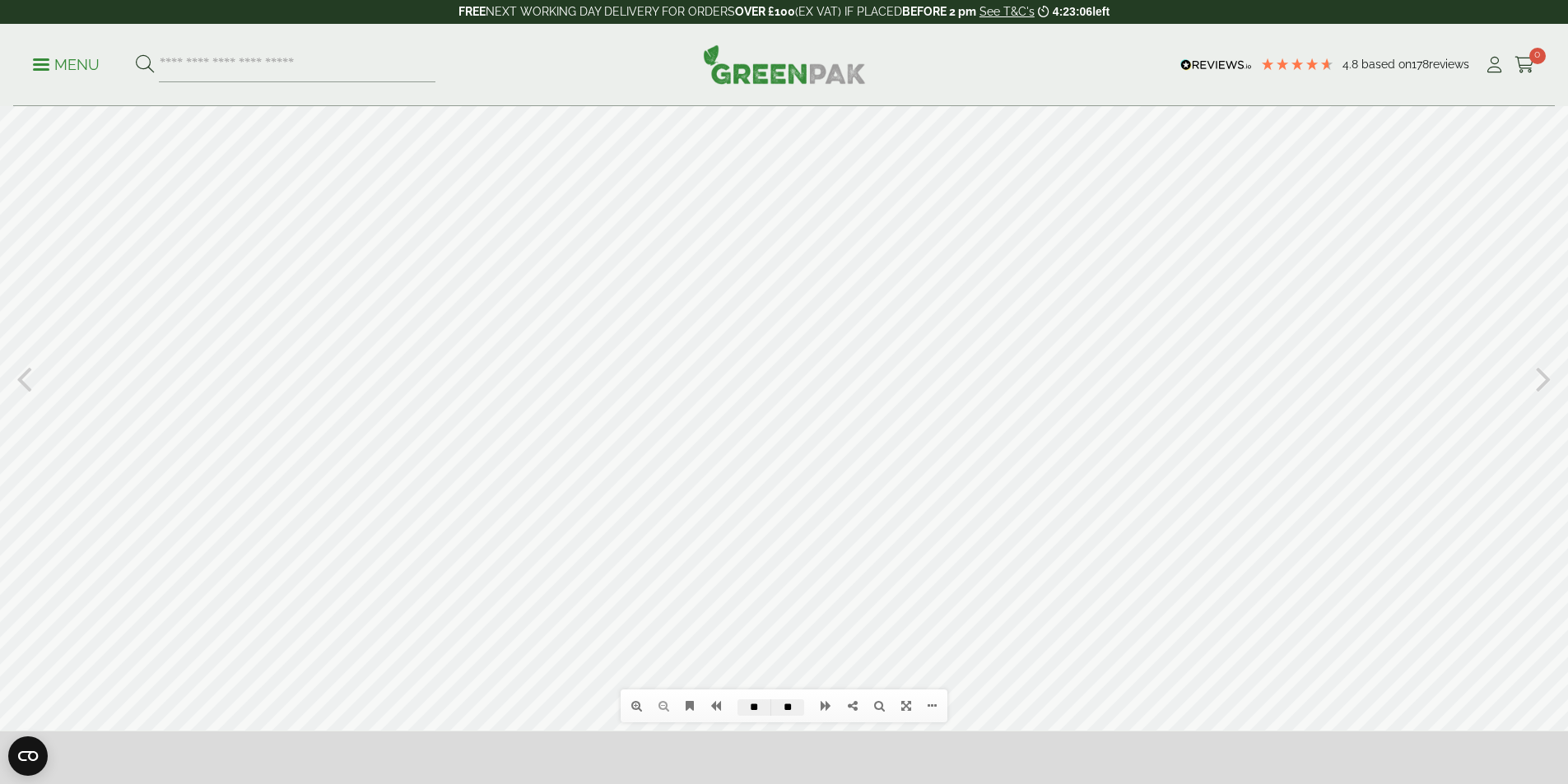
click at [1539, 381] on icon at bounding box center [1543, 378] width 16 height 43
click at [29, 381] on icon at bounding box center [24, 378] width 16 height 43
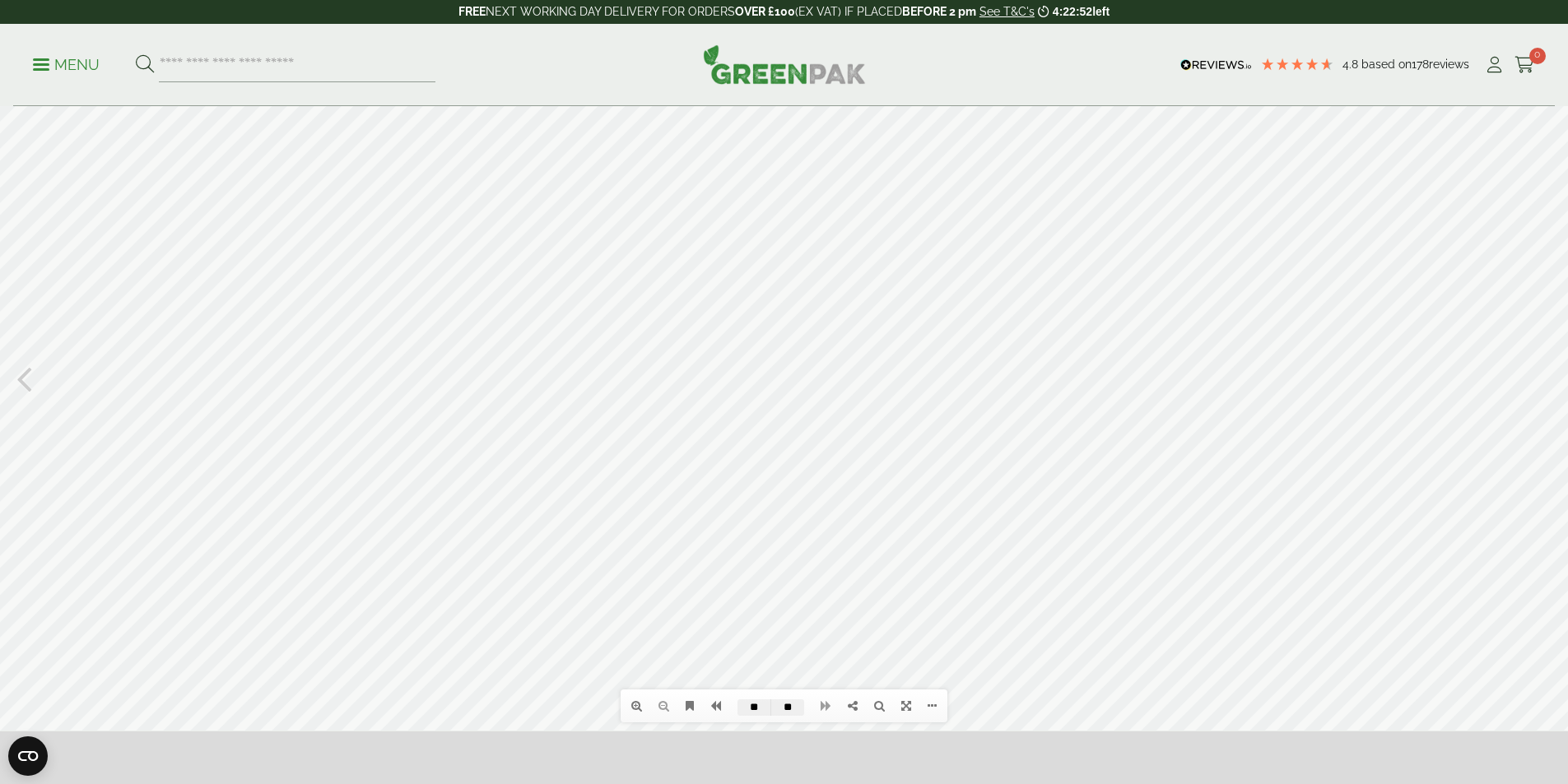
click at [30, 381] on icon at bounding box center [24, 378] width 16 height 43
click at [31, 381] on div "Table of contents Bookmarks Thumbnails Search Share https://greenpak.supplies/b…" at bounding box center [784, 378] width 1568 height 706
click at [25, 388] on icon at bounding box center [24, 378] width 16 height 43
click at [27, 386] on icon at bounding box center [24, 378] width 16 height 43
click at [27, 387] on icon at bounding box center [24, 378] width 16 height 43
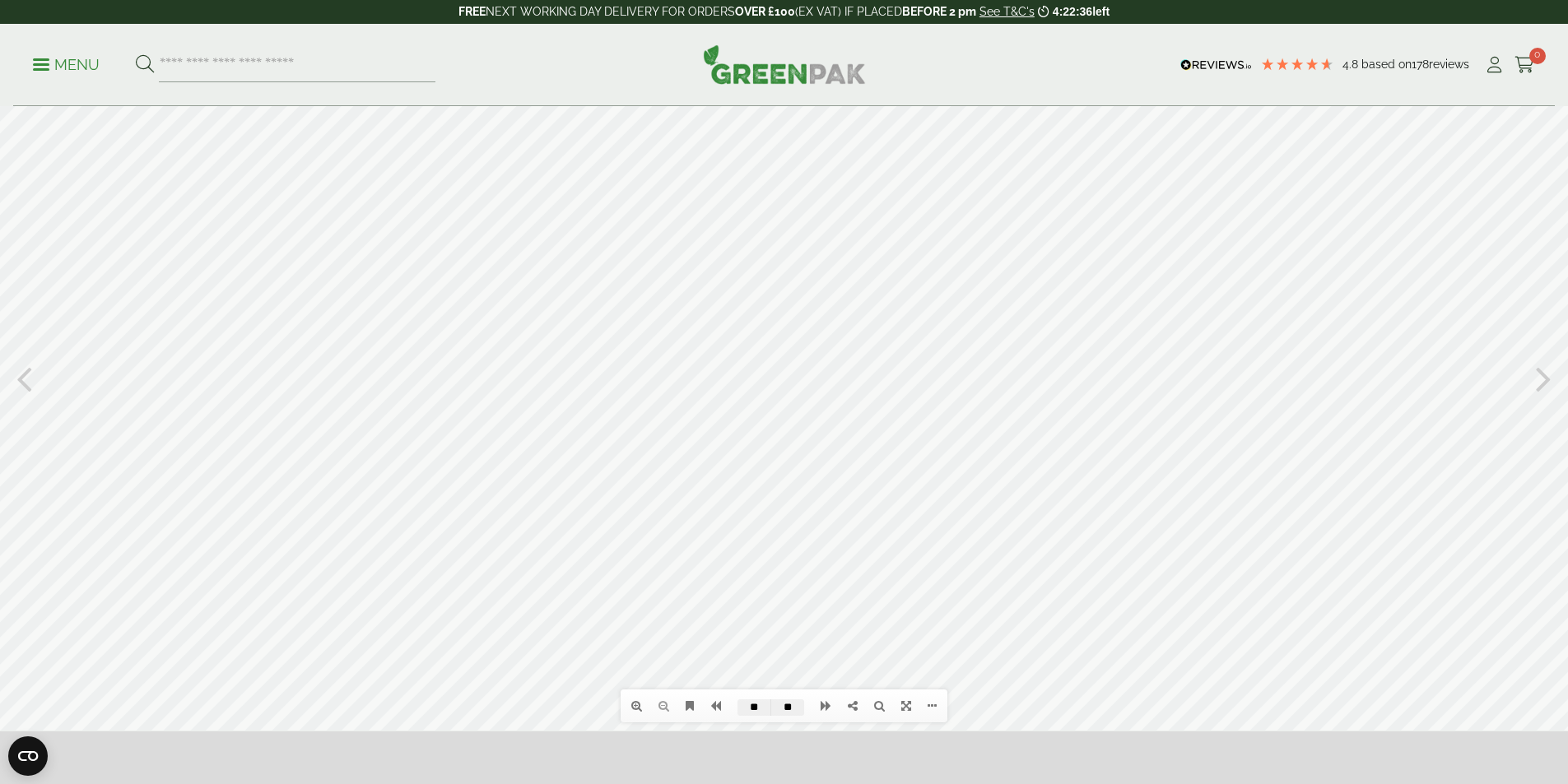
click at [32, 381] on div at bounding box center [784, 378] width 1568 height 706
click at [28, 383] on icon at bounding box center [24, 378] width 16 height 43
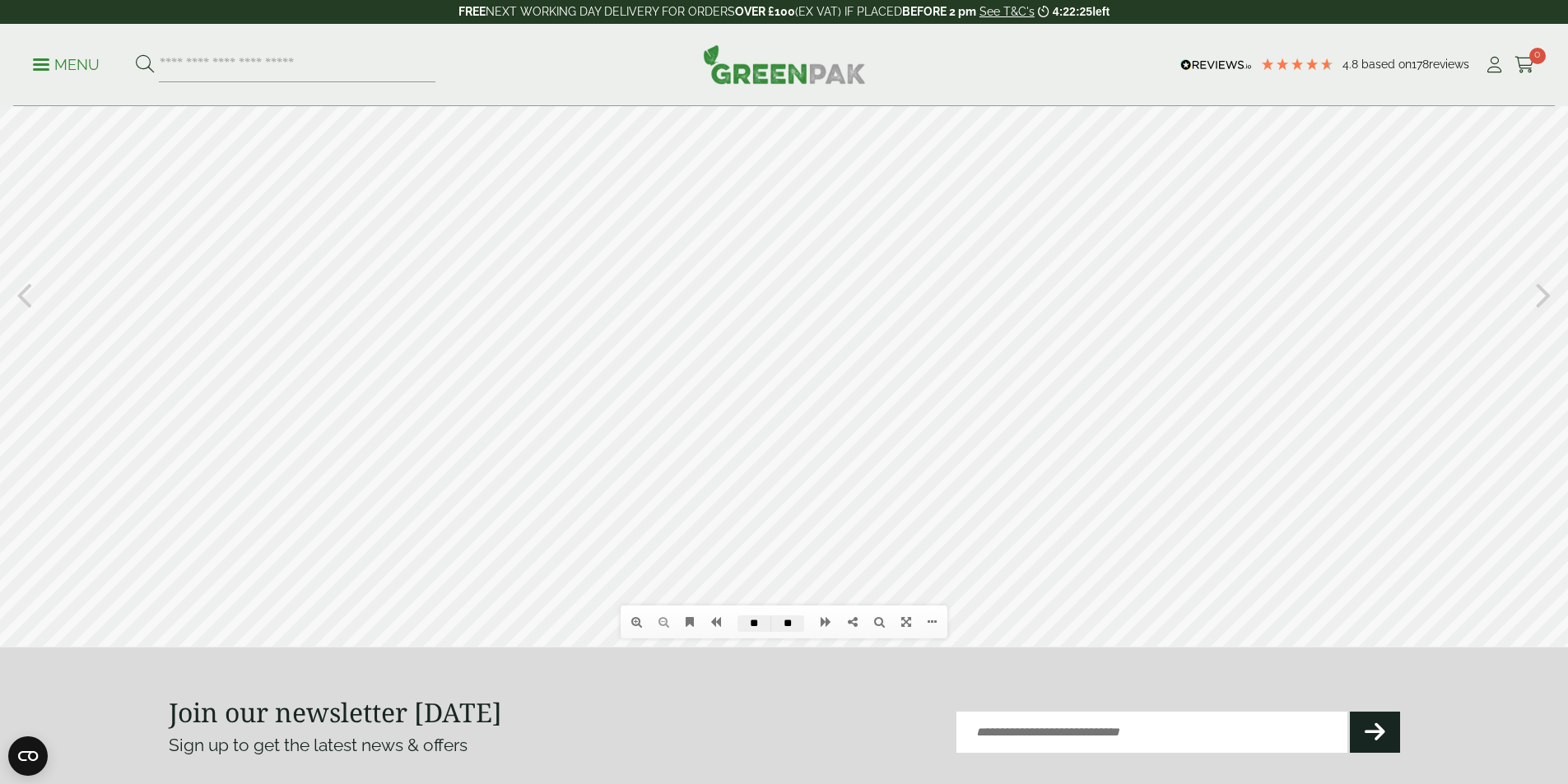
scroll to position [247, 0]
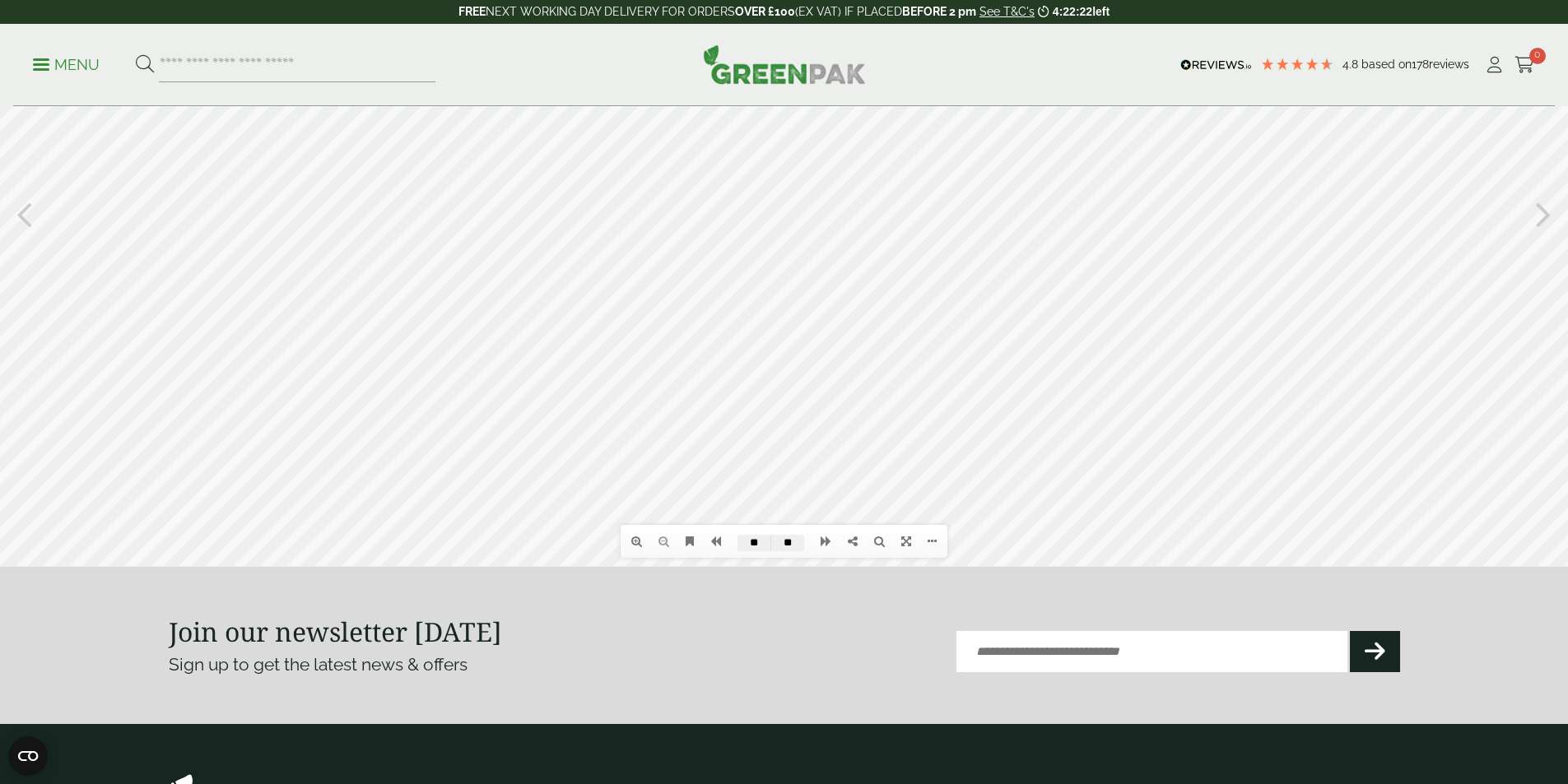
click at [22, 210] on icon at bounding box center [24, 213] width 16 height 43
type input "**"
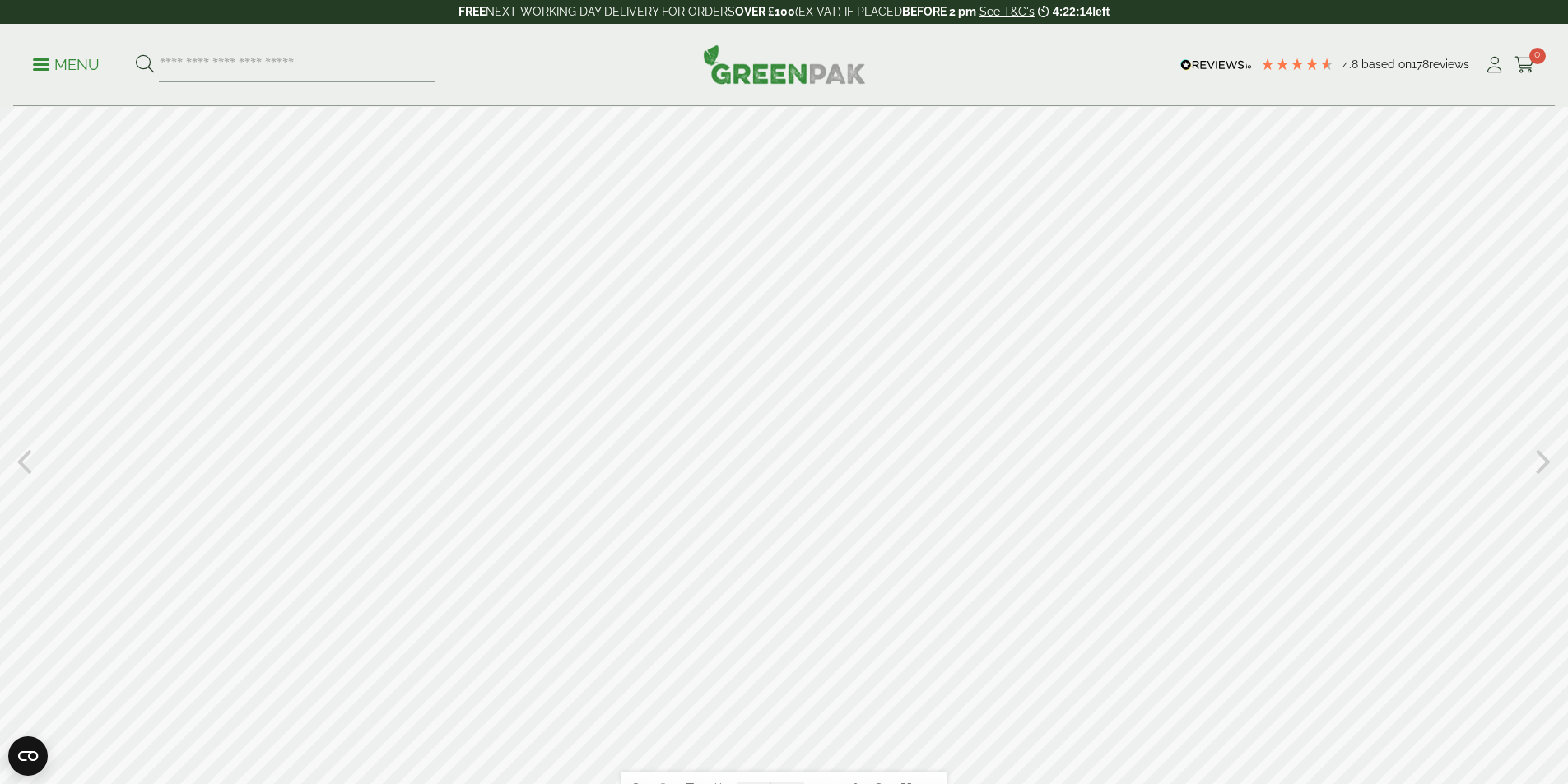
scroll to position [83, 0]
